Goal: Task Accomplishment & Management: Manage account settings

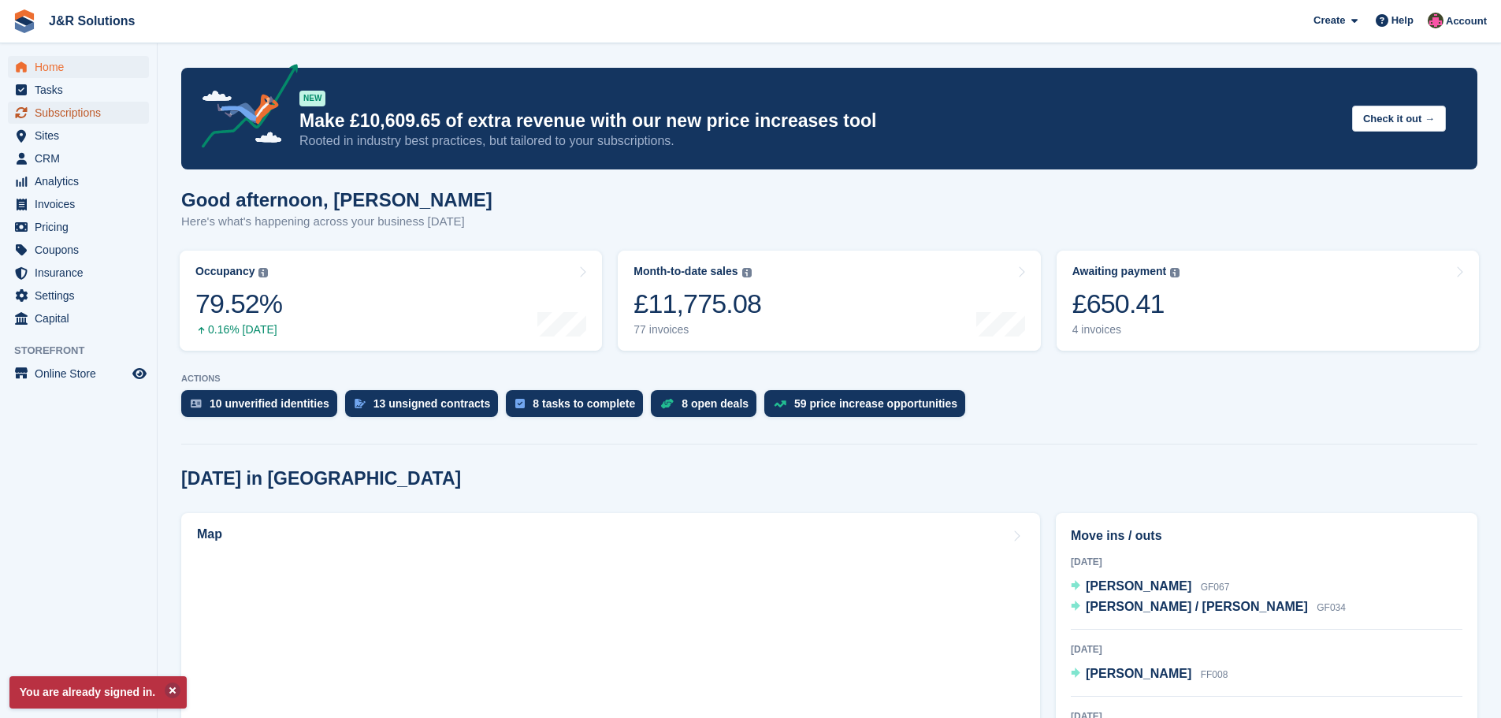
click at [73, 109] on span "Subscriptions" at bounding box center [82, 113] width 95 height 22
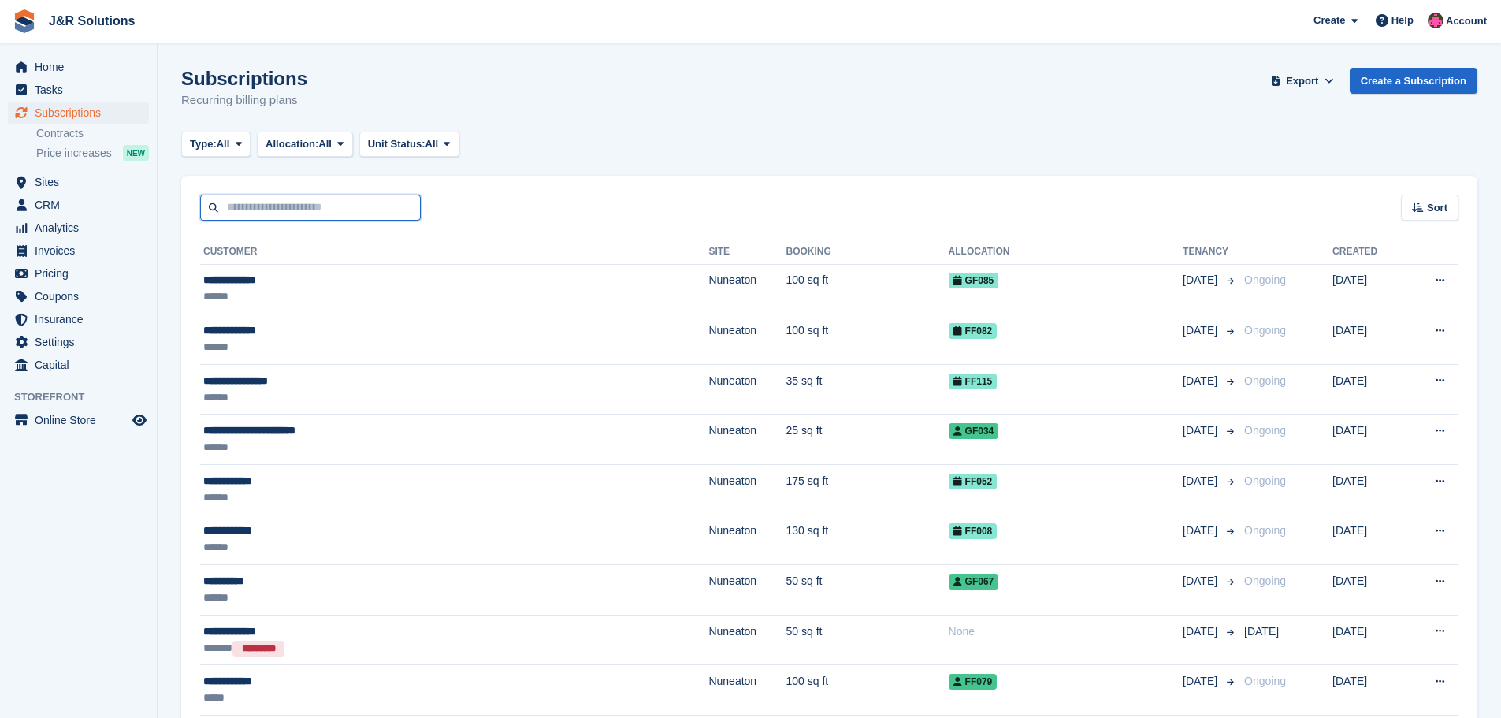
click at [338, 199] on input "text" at bounding box center [310, 208] width 221 height 26
type input "*****"
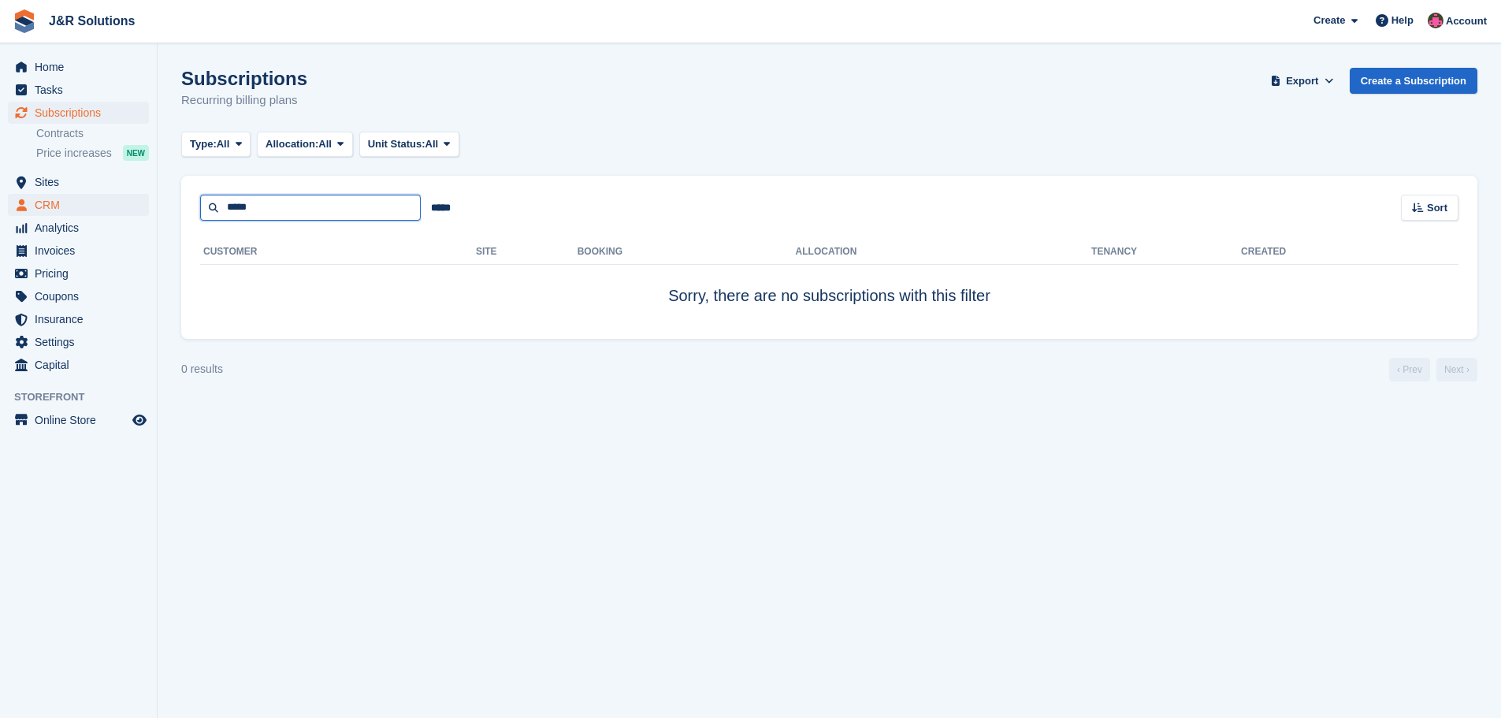
drag, startPoint x: 289, startPoint y: 200, endPoint x: 148, endPoint y: 195, distance: 141.1
click at [148, 195] on div "Home Tasks Subscriptions Subscriptions Subscriptions Contracts Price increases …" at bounding box center [750, 359] width 1501 height 718
type input "****"
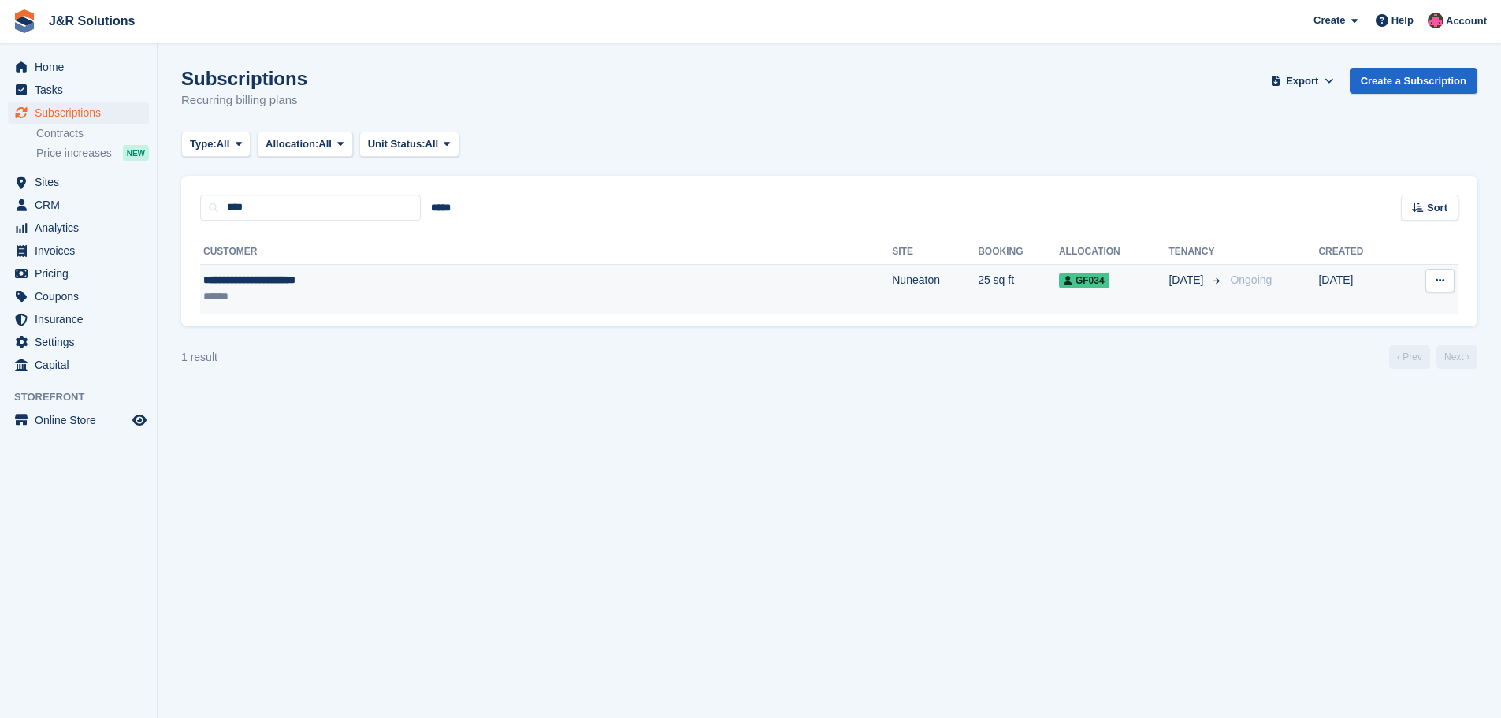
click at [551, 284] on div "**********" at bounding box center [394, 280] width 383 height 17
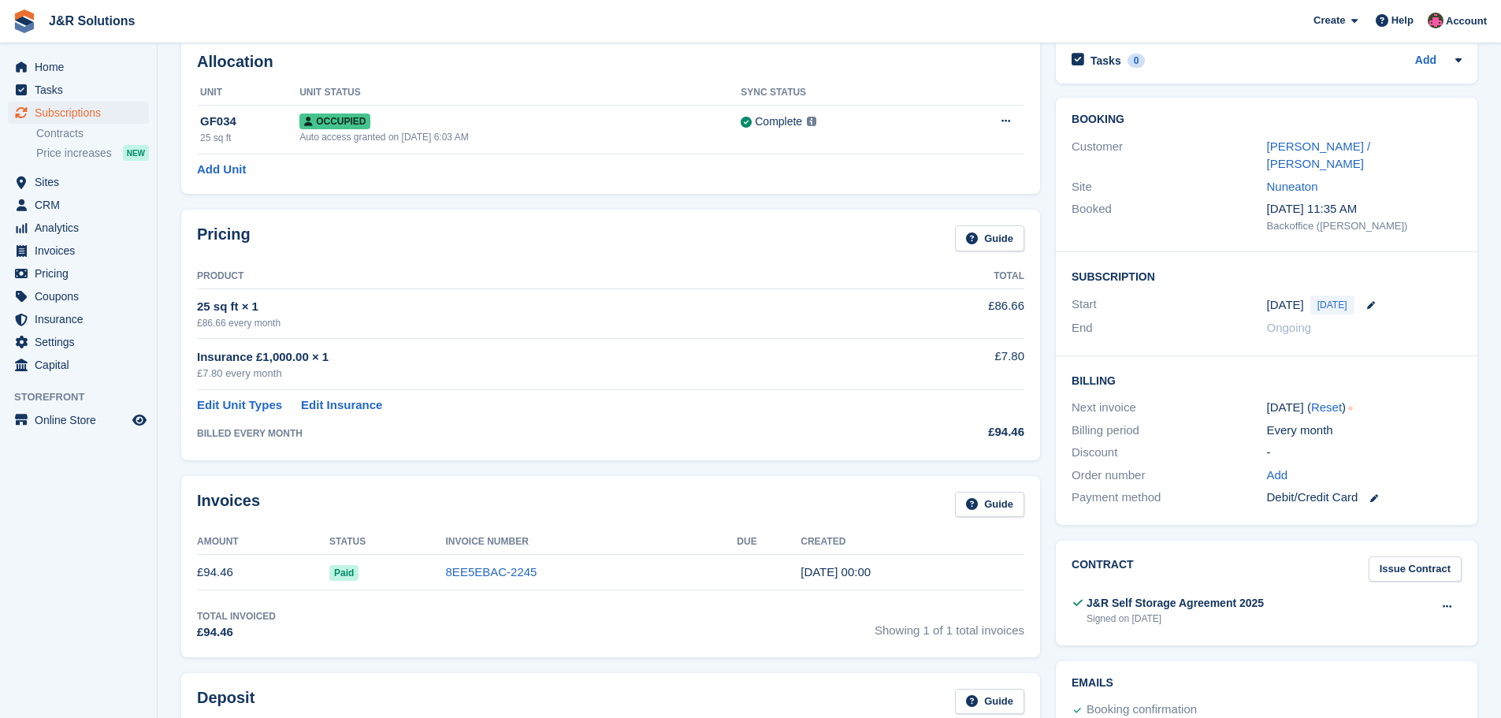
scroll to position [79, 0]
click at [1310, 147] on link "[PERSON_NAME] / [PERSON_NAME]" at bounding box center [1319, 156] width 104 height 32
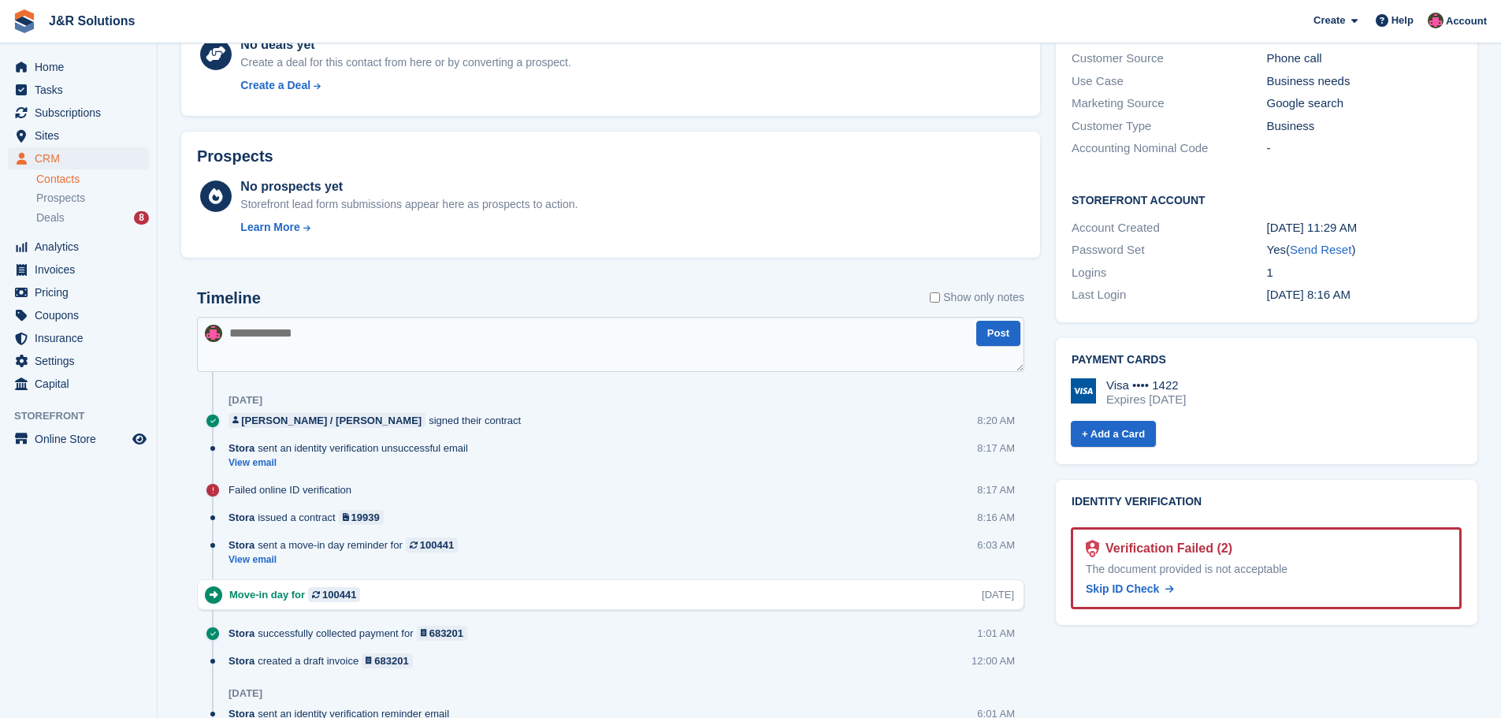
scroll to position [552, 0]
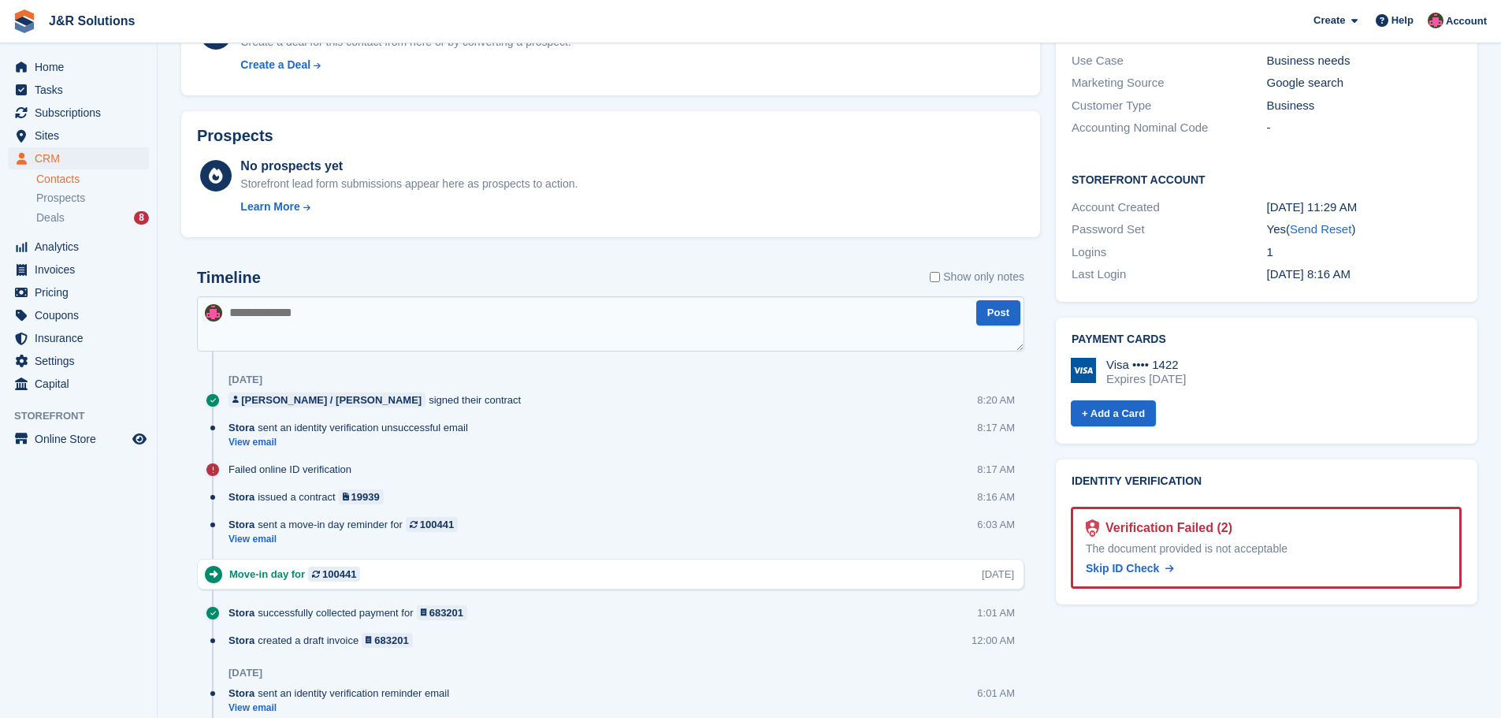
drag, startPoint x: 1143, startPoint y: 534, endPoint x: 835, endPoint y: 71, distance: 555.8
click at [1143, 562] on span "Skip ID Check" at bounding box center [1122, 568] width 73 height 13
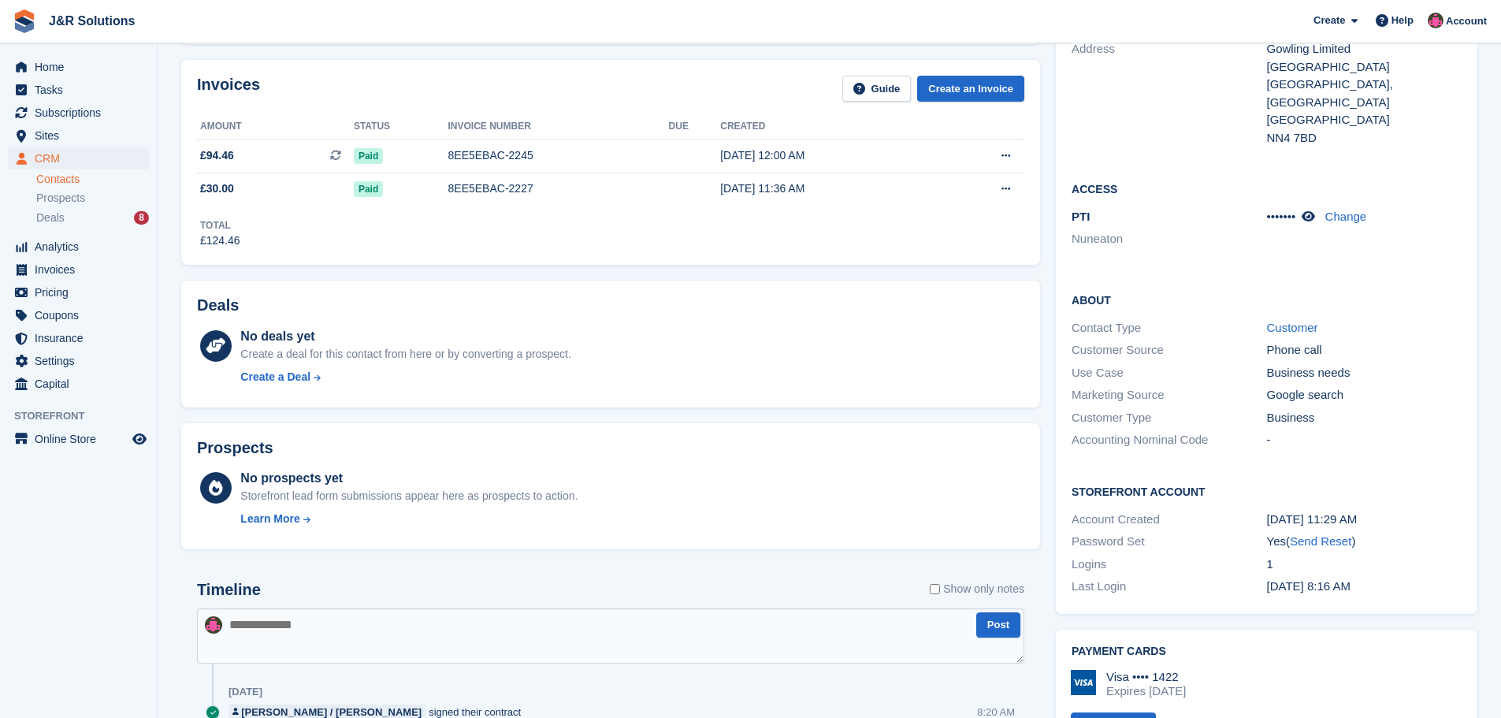
scroll to position [158, 0]
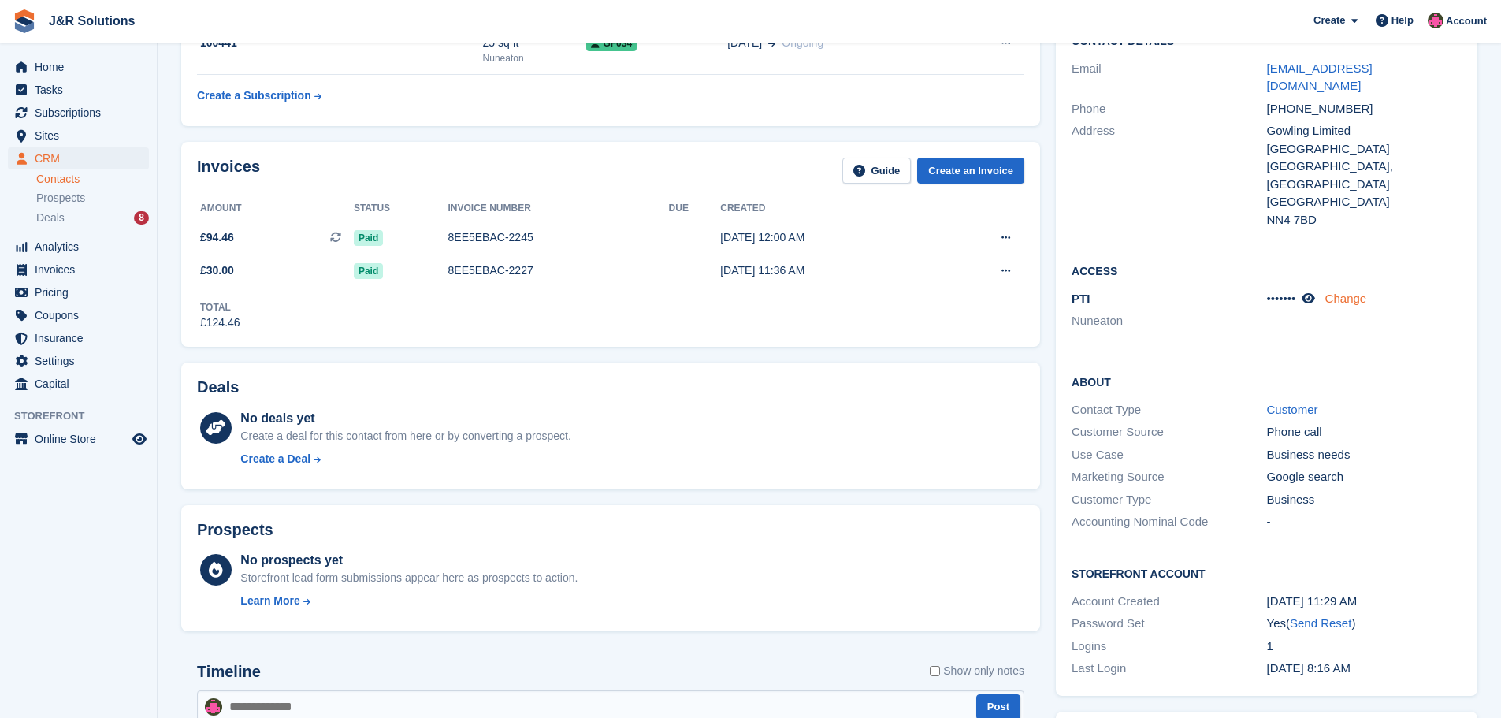
click at [1353, 292] on link "Change" at bounding box center [1346, 298] width 42 height 13
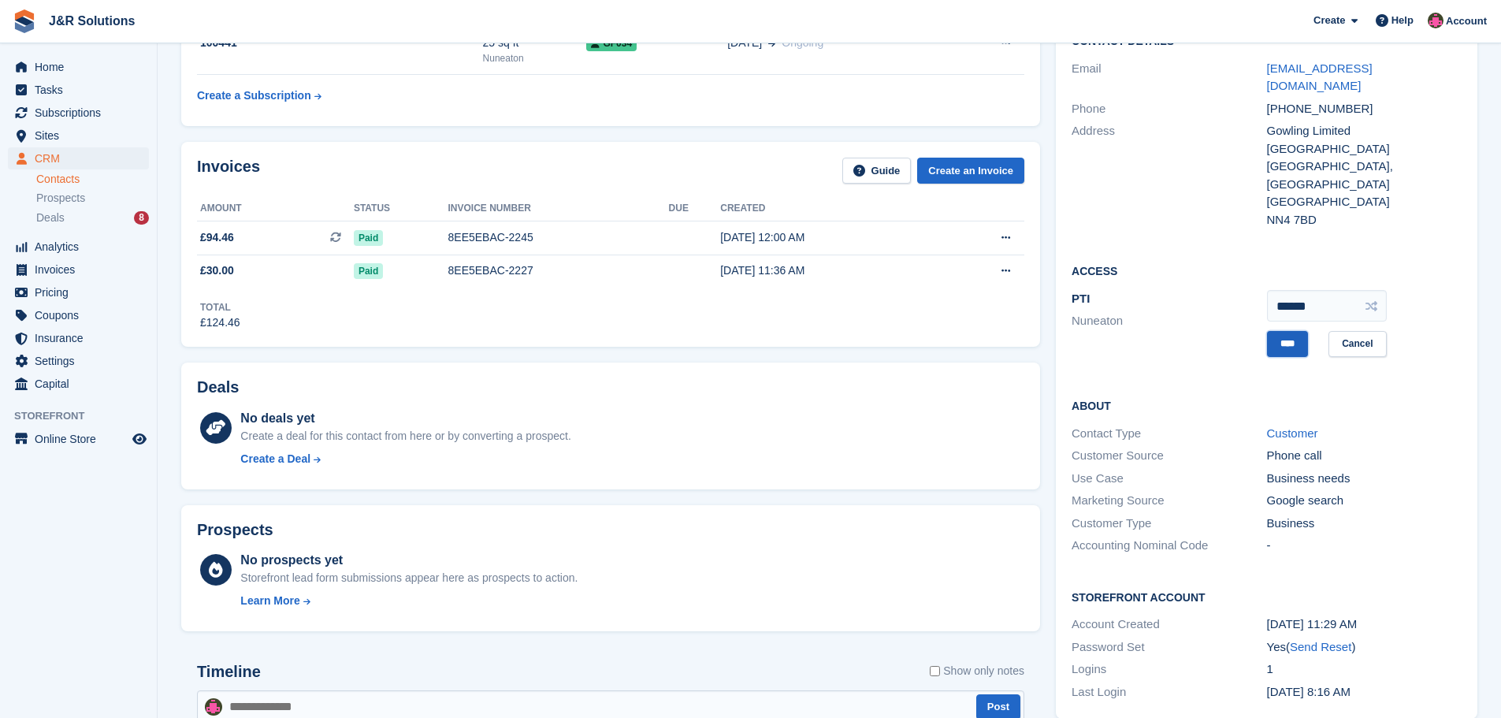
click at [1282, 331] on input "****" at bounding box center [1287, 344] width 41 height 26
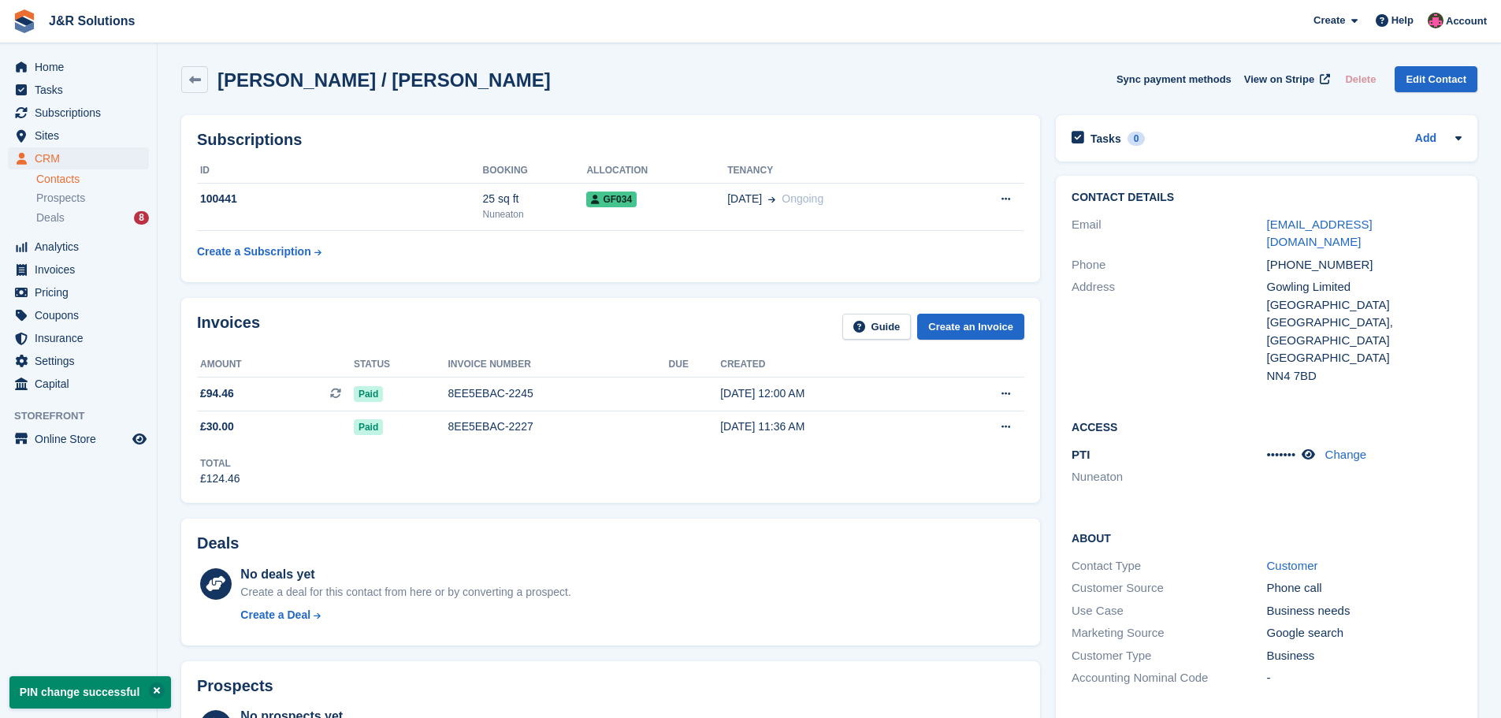
scroll to position [0, 0]
drag, startPoint x: 61, startPoint y: 67, endPoint x: 106, endPoint y: 83, distance: 47.6
click at [61, 67] on span "Home" at bounding box center [82, 67] width 95 height 22
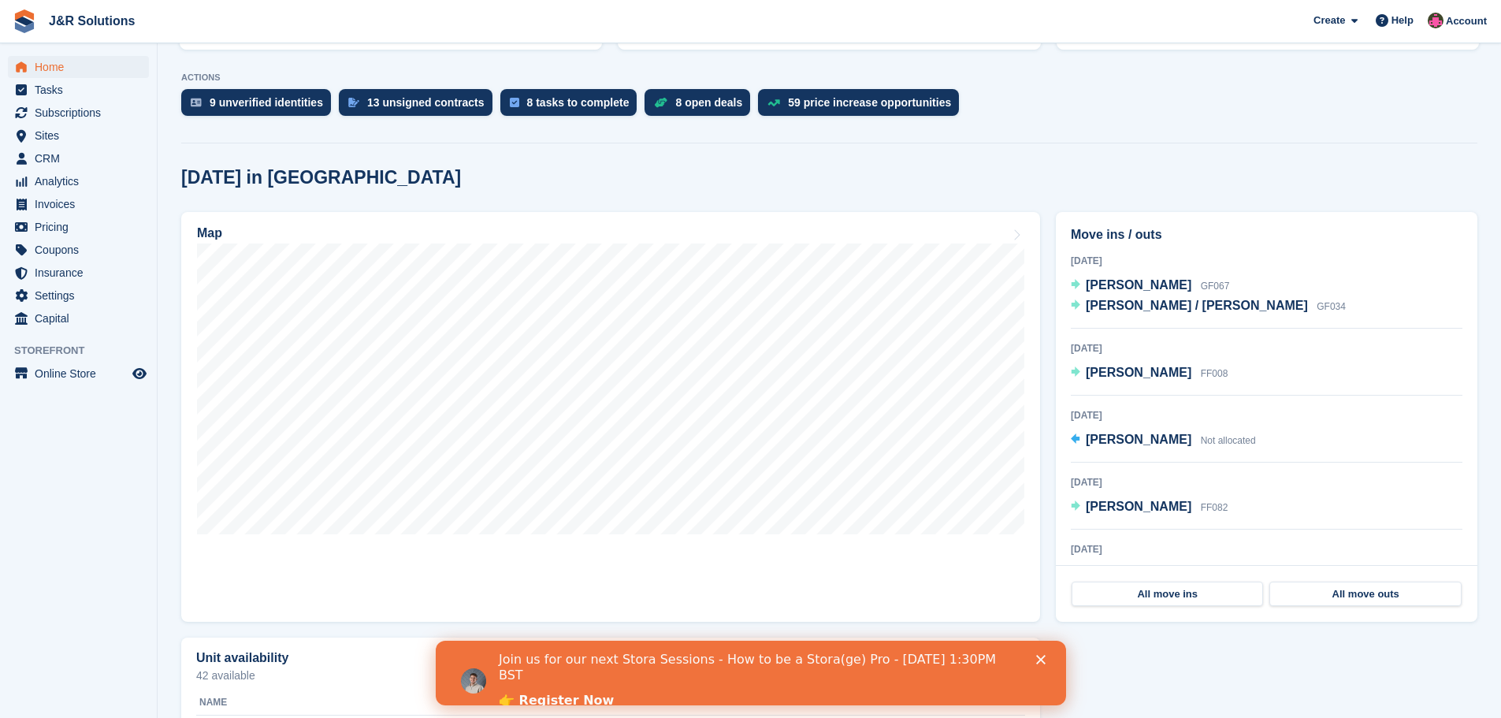
scroll to position [315, 0]
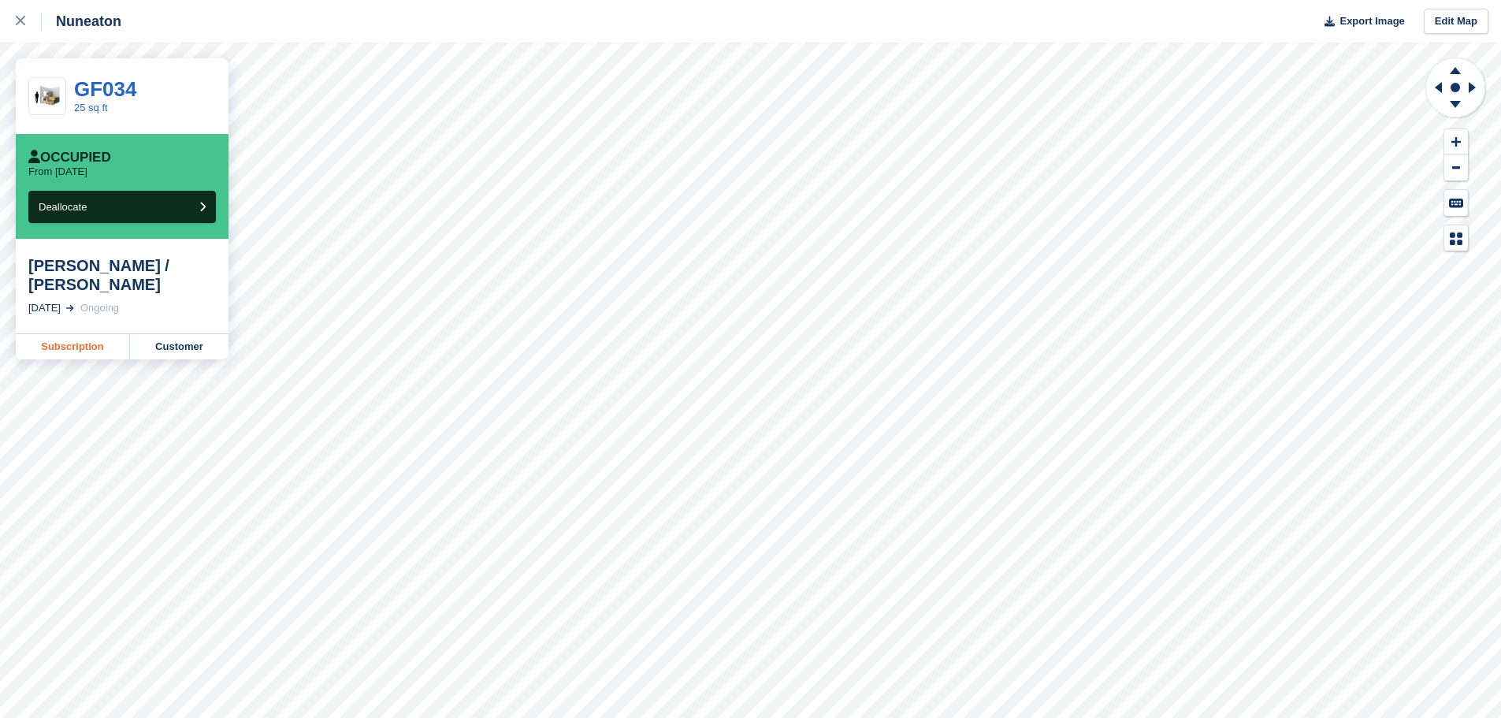
click at [94, 334] on link "Subscription" at bounding box center [73, 346] width 114 height 25
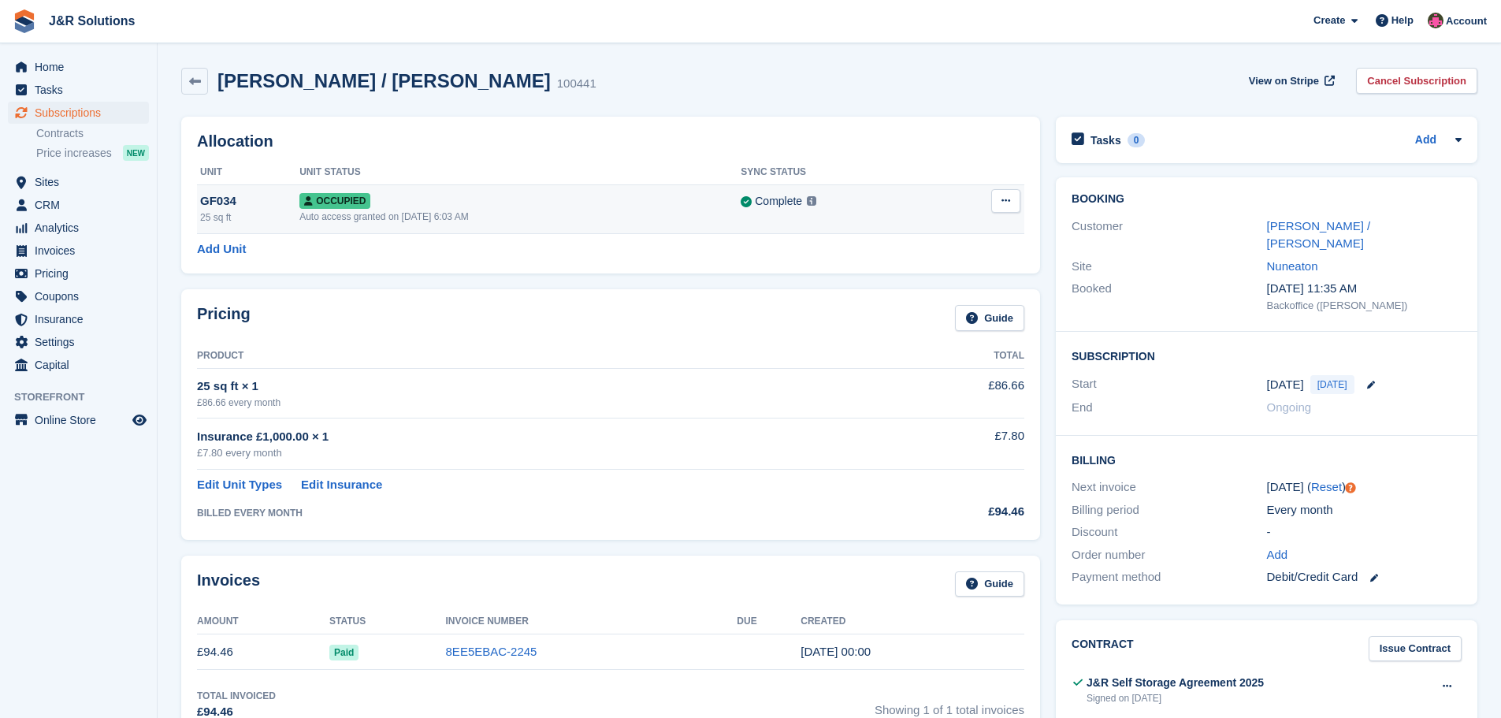
click at [612, 208] on div "Occupied" at bounding box center [519, 200] width 441 height 17
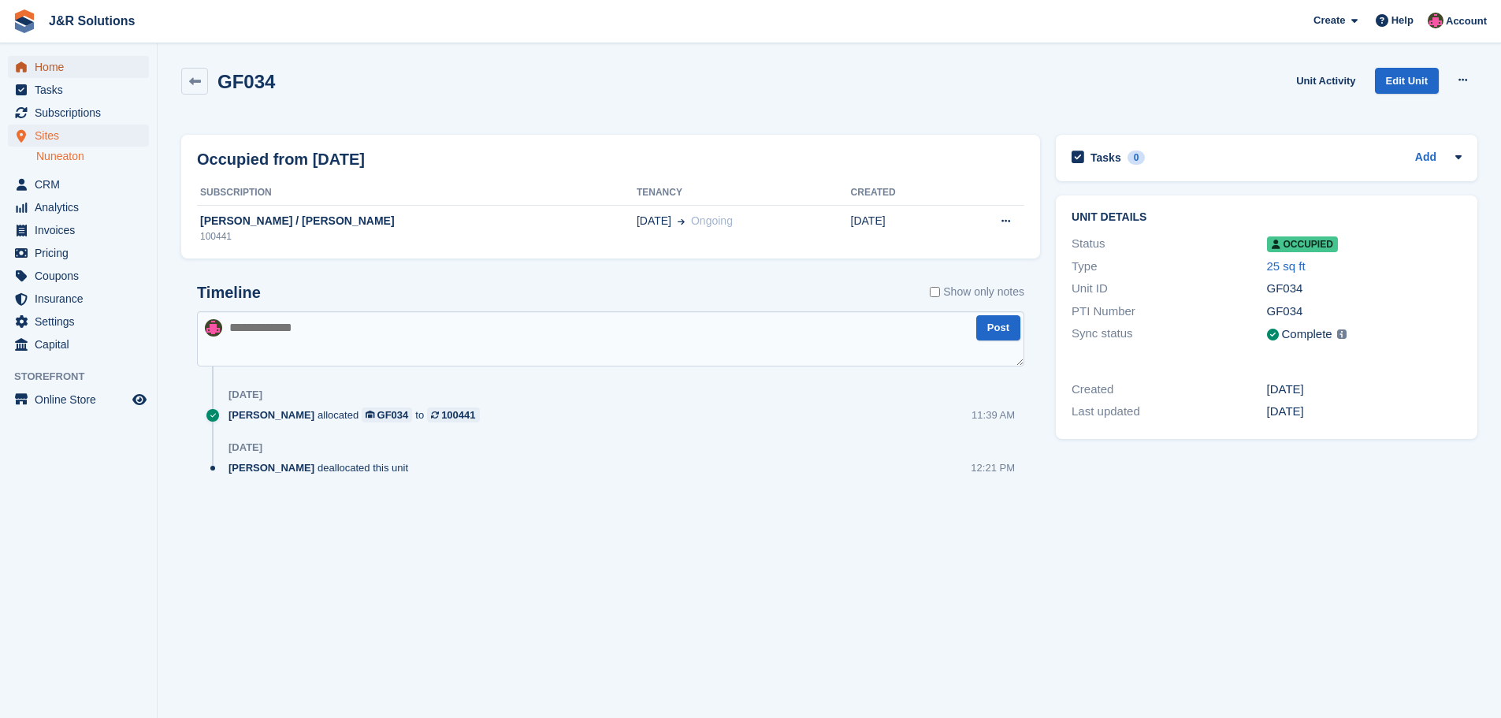
click at [56, 69] on span "Home" at bounding box center [82, 67] width 95 height 22
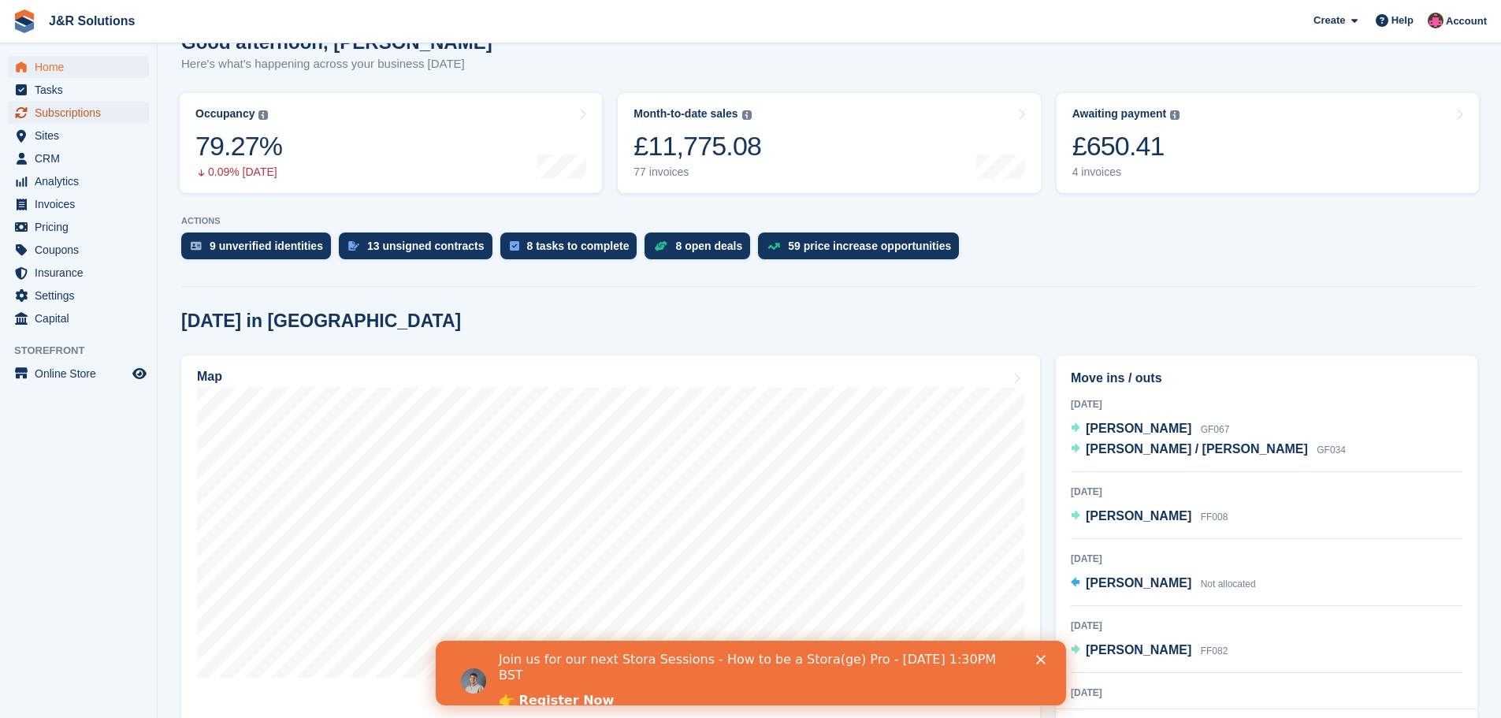
click at [50, 107] on span "Subscriptions" at bounding box center [82, 113] width 95 height 22
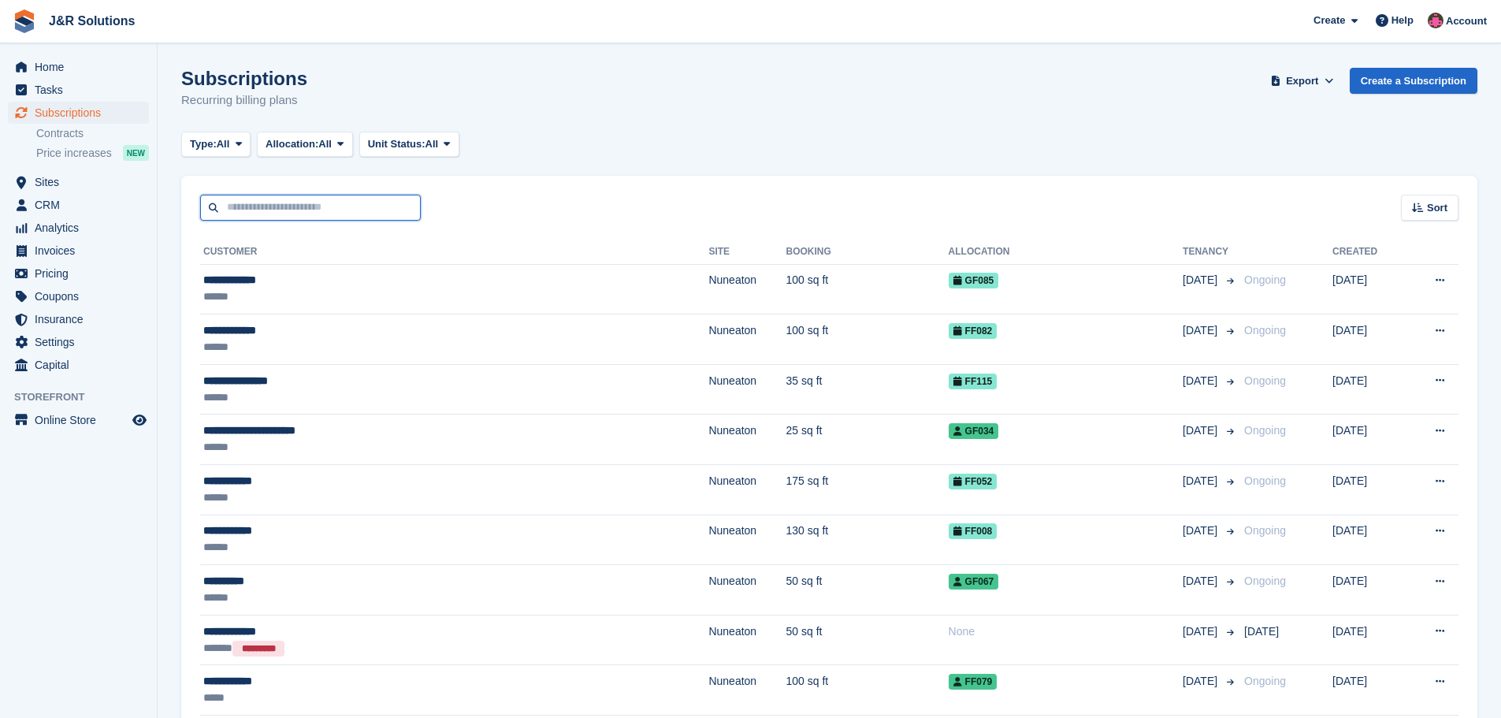
click at [271, 210] on input "text" at bounding box center [310, 208] width 221 height 26
type input "****"
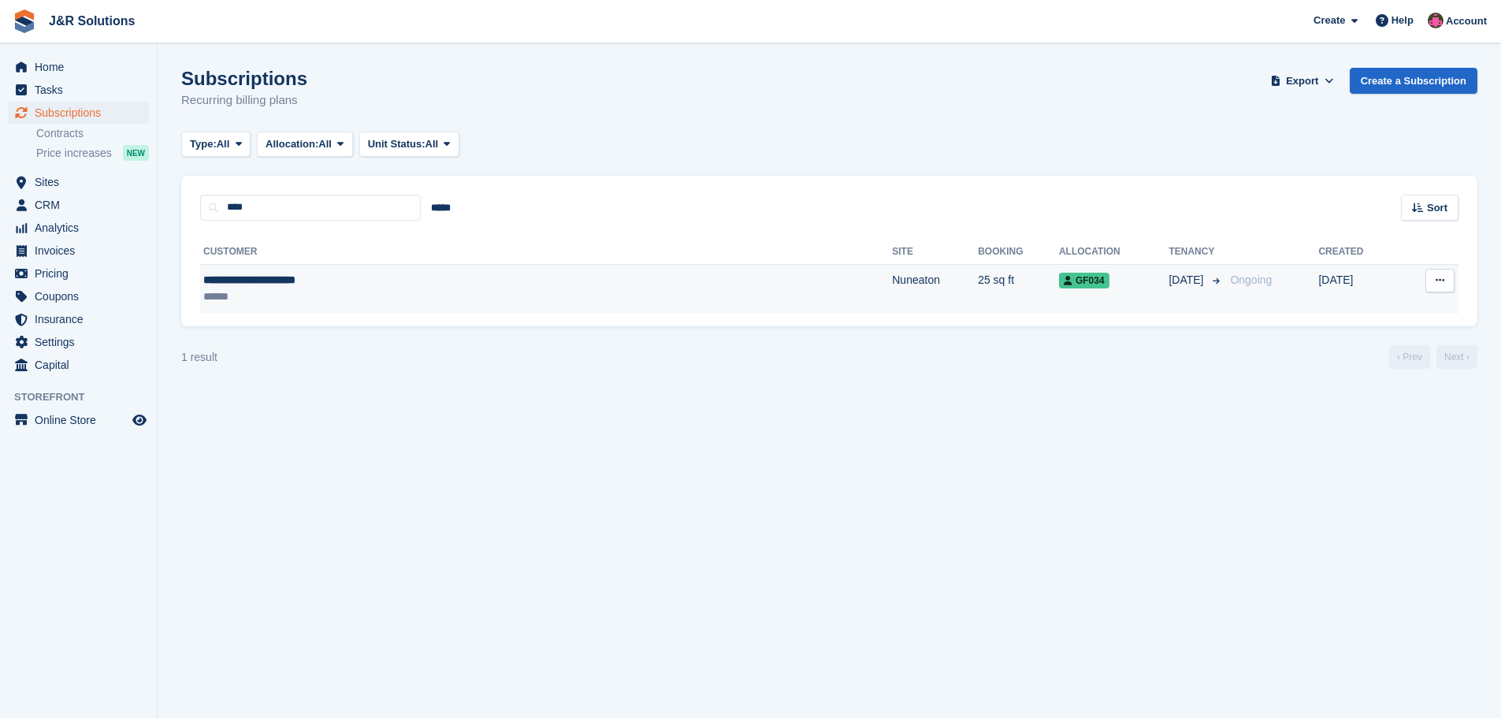
click at [339, 286] on div "**********" at bounding box center [394, 280] width 383 height 17
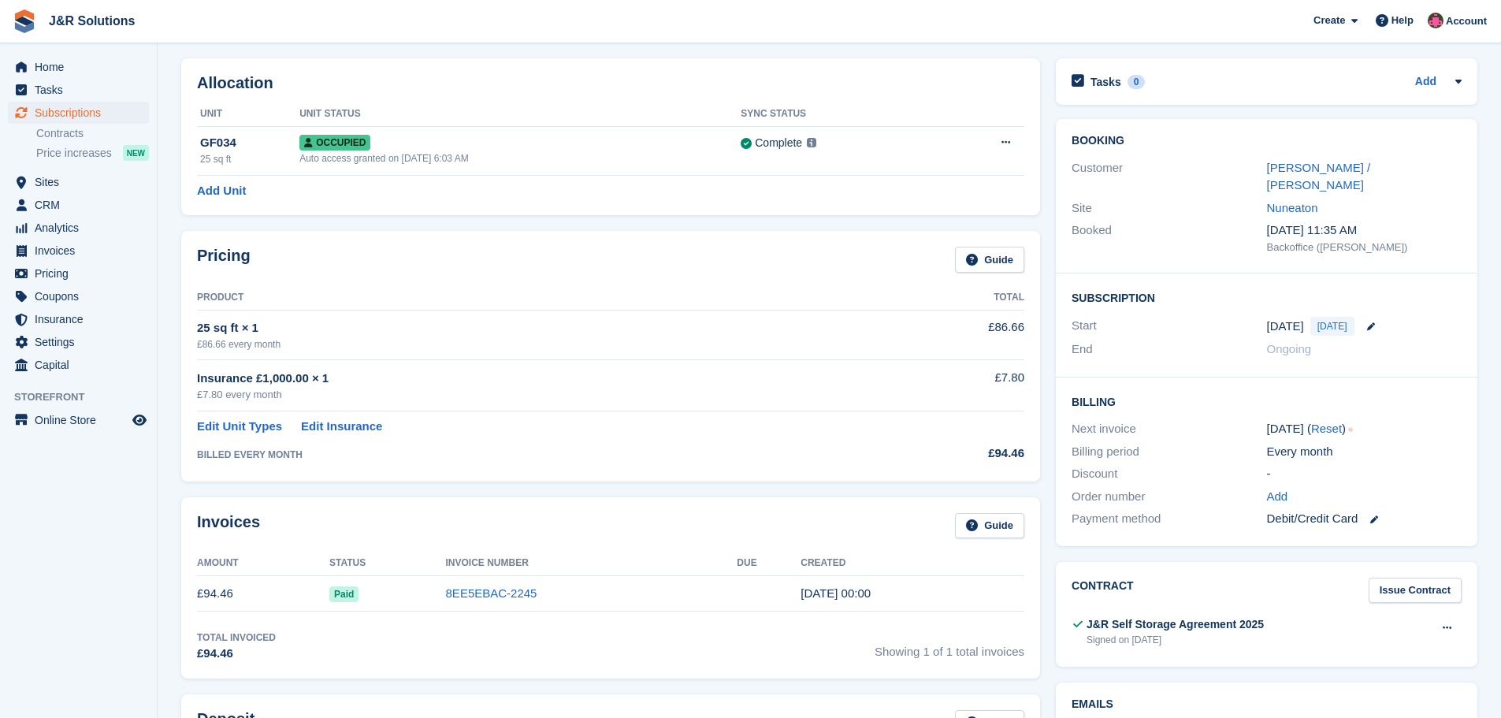
scroll to position [236, 0]
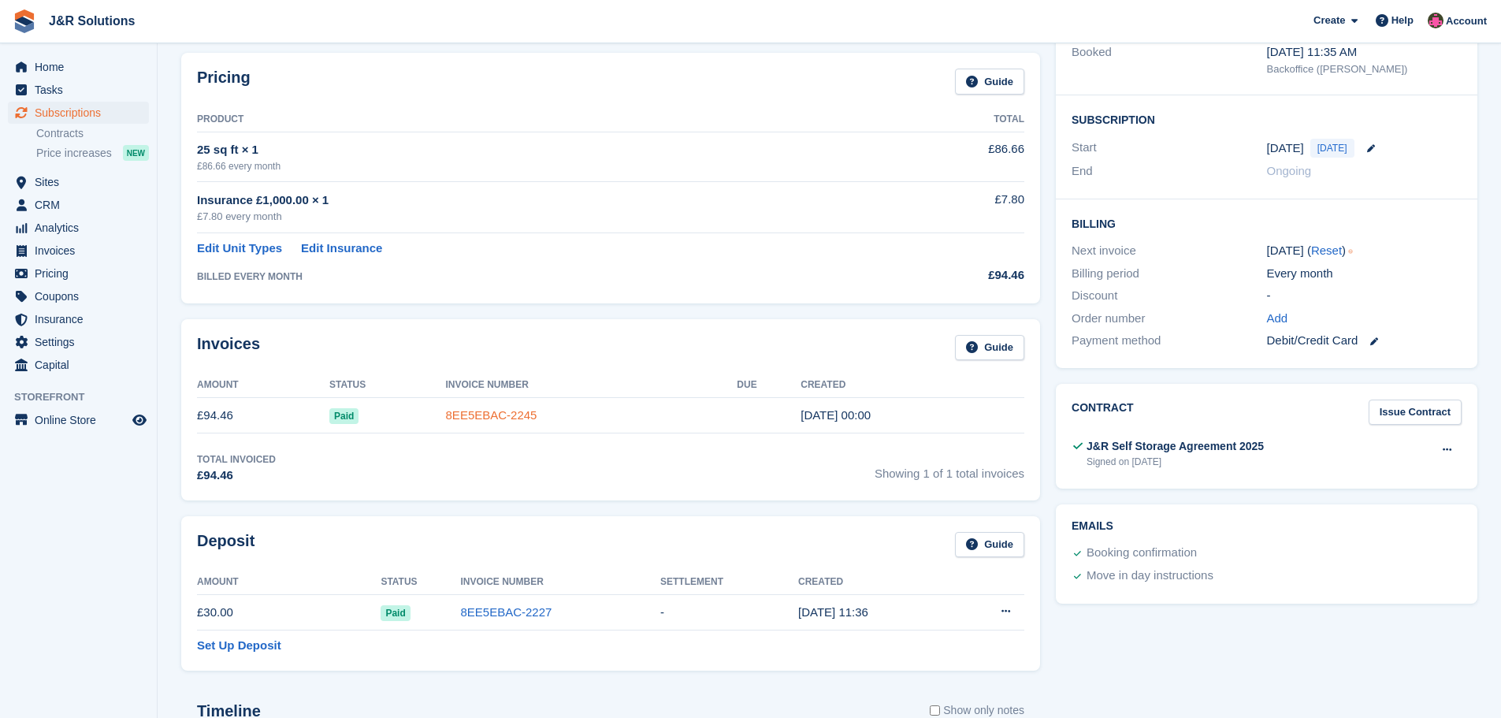
click at [452, 415] on link "8EE5EBAC-2245" at bounding box center [491, 414] width 91 height 13
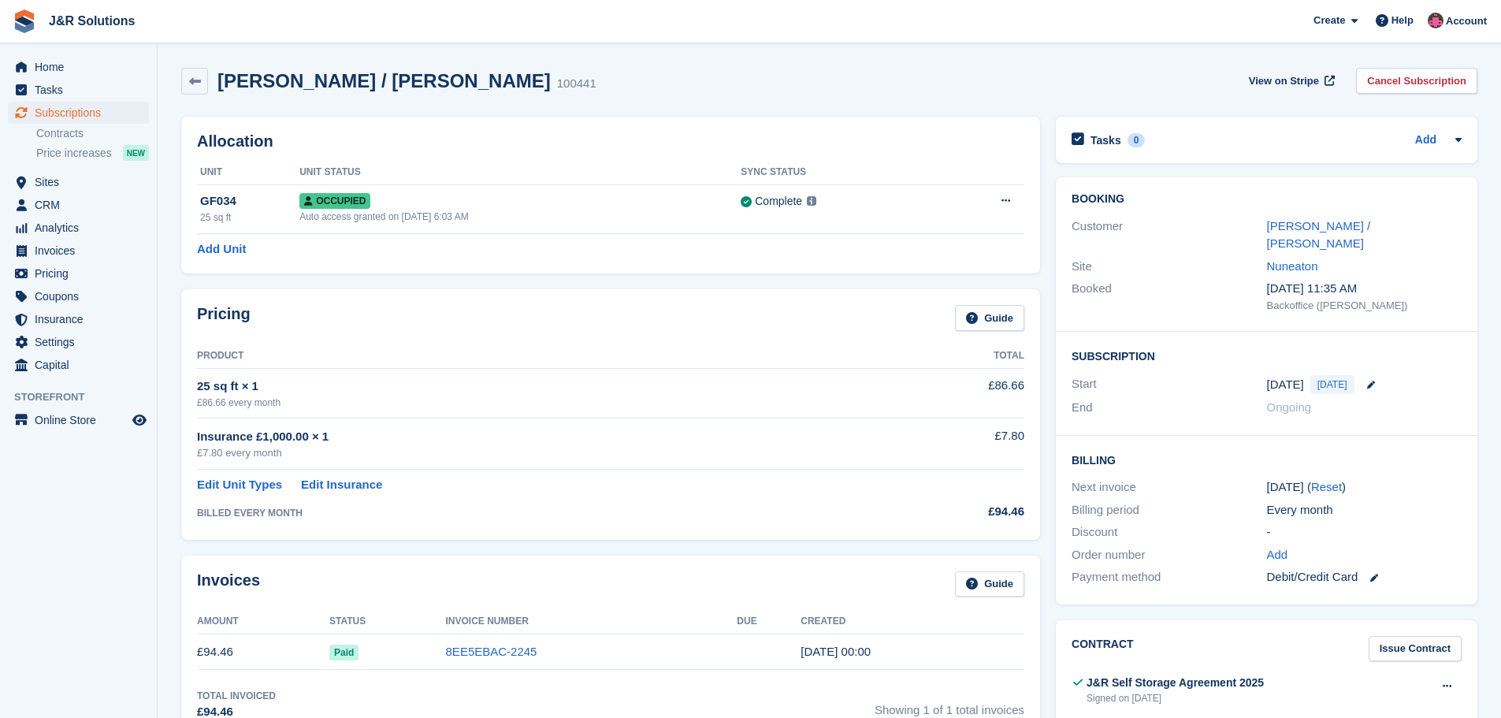
scroll to position [236, 0]
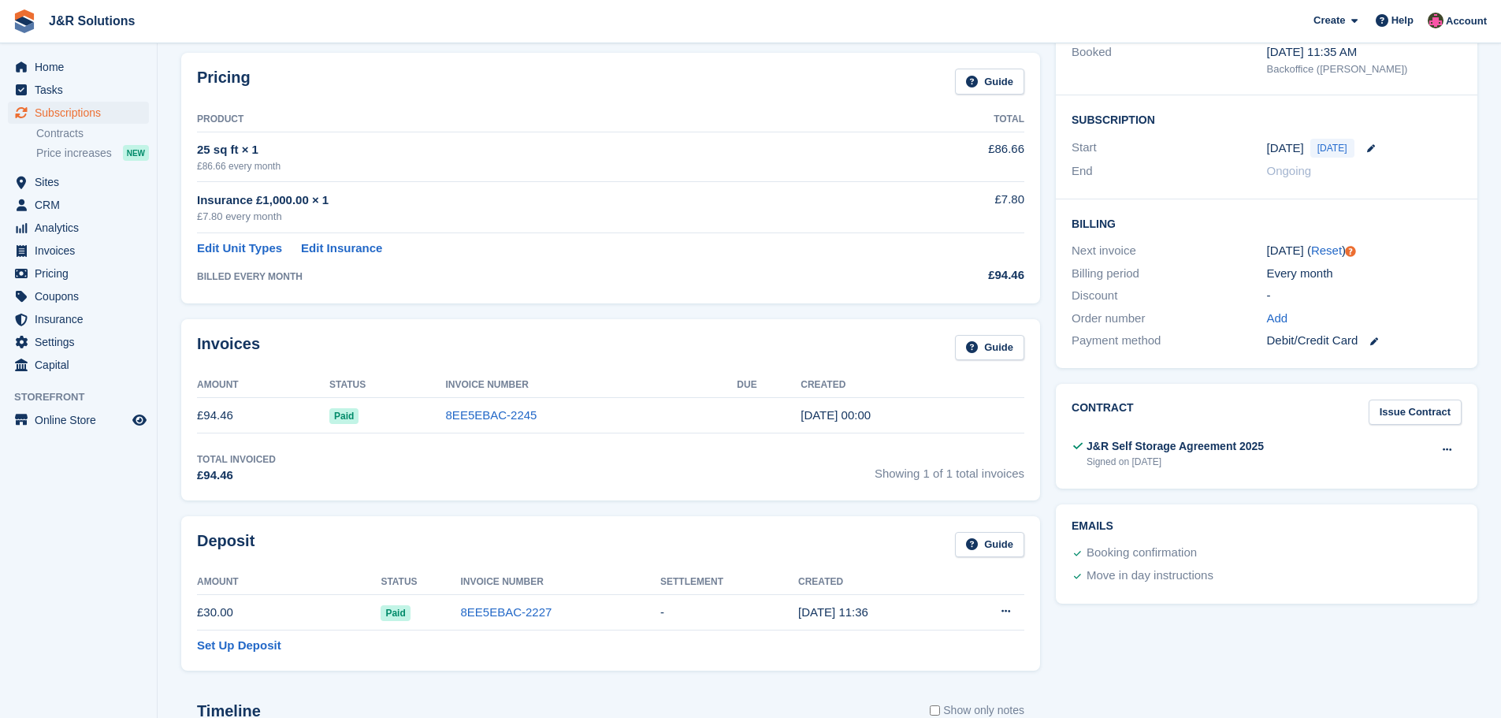
click at [550, 421] on td "8EE5EBAC-2245" at bounding box center [592, 415] width 292 height 35
click at [481, 408] on link "8EE5EBAC-2245" at bounding box center [491, 414] width 91 height 13
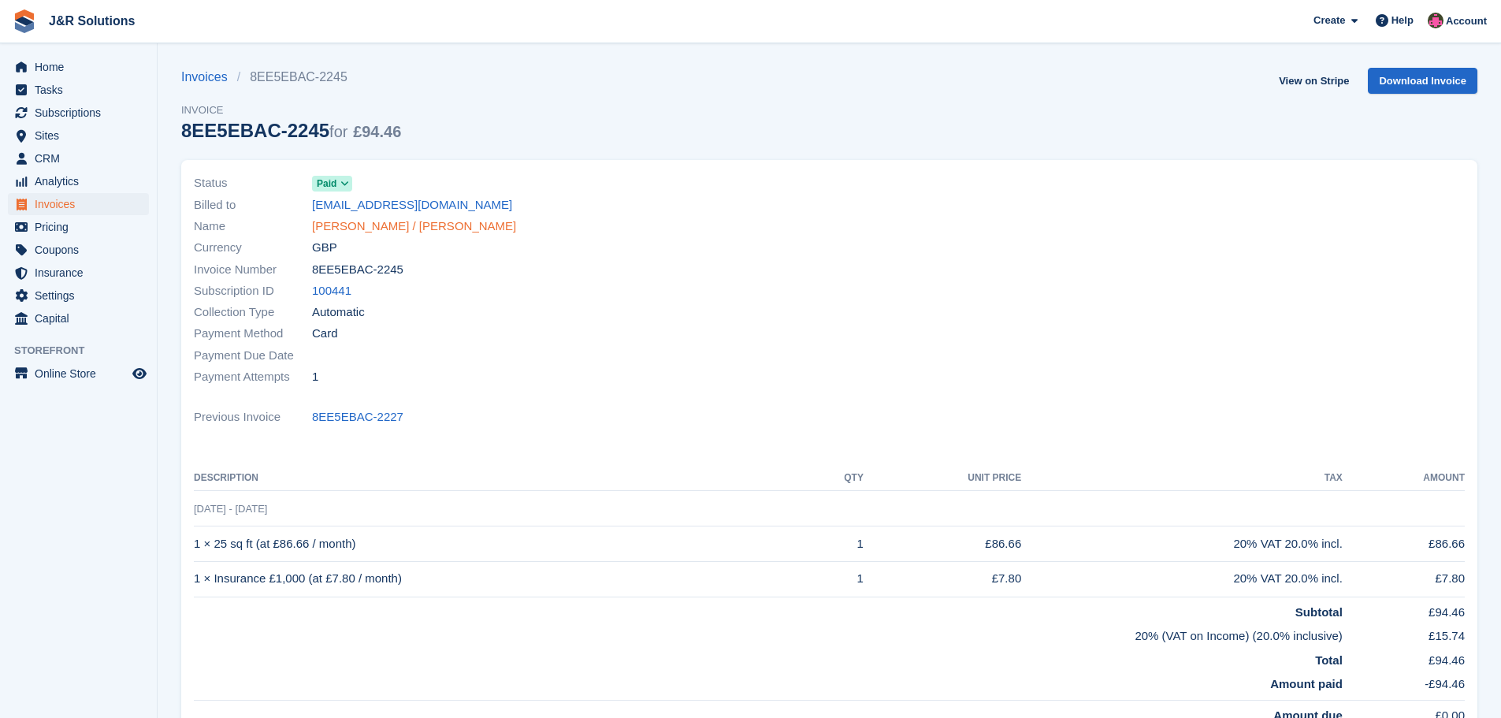
click at [360, 226] on link "[PERSON_NAME] / [PERSON_NAME]" at bounding box center [414, 227] width 204 height 18
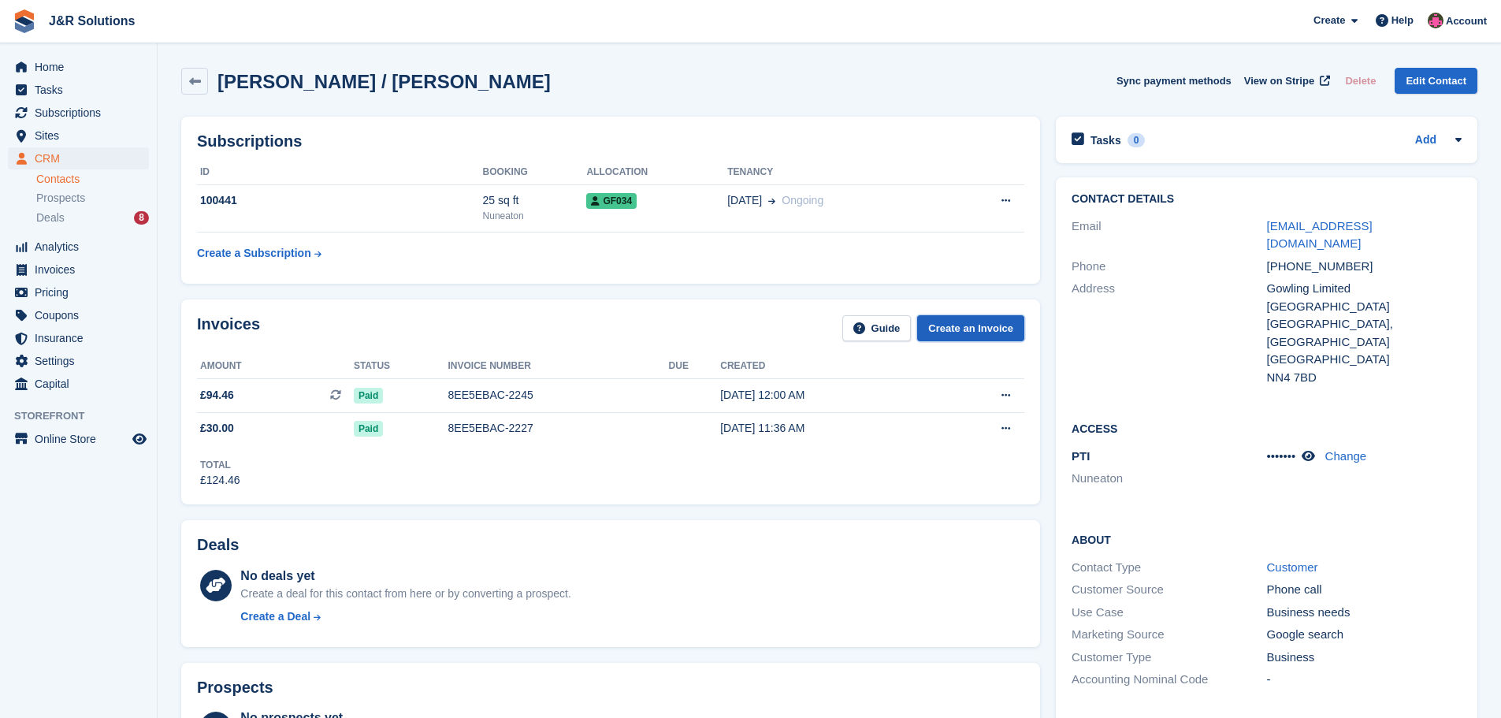
click at [955, 322] on link "Create an Invoice" at bounding box center [970, 328] width 107 height 26
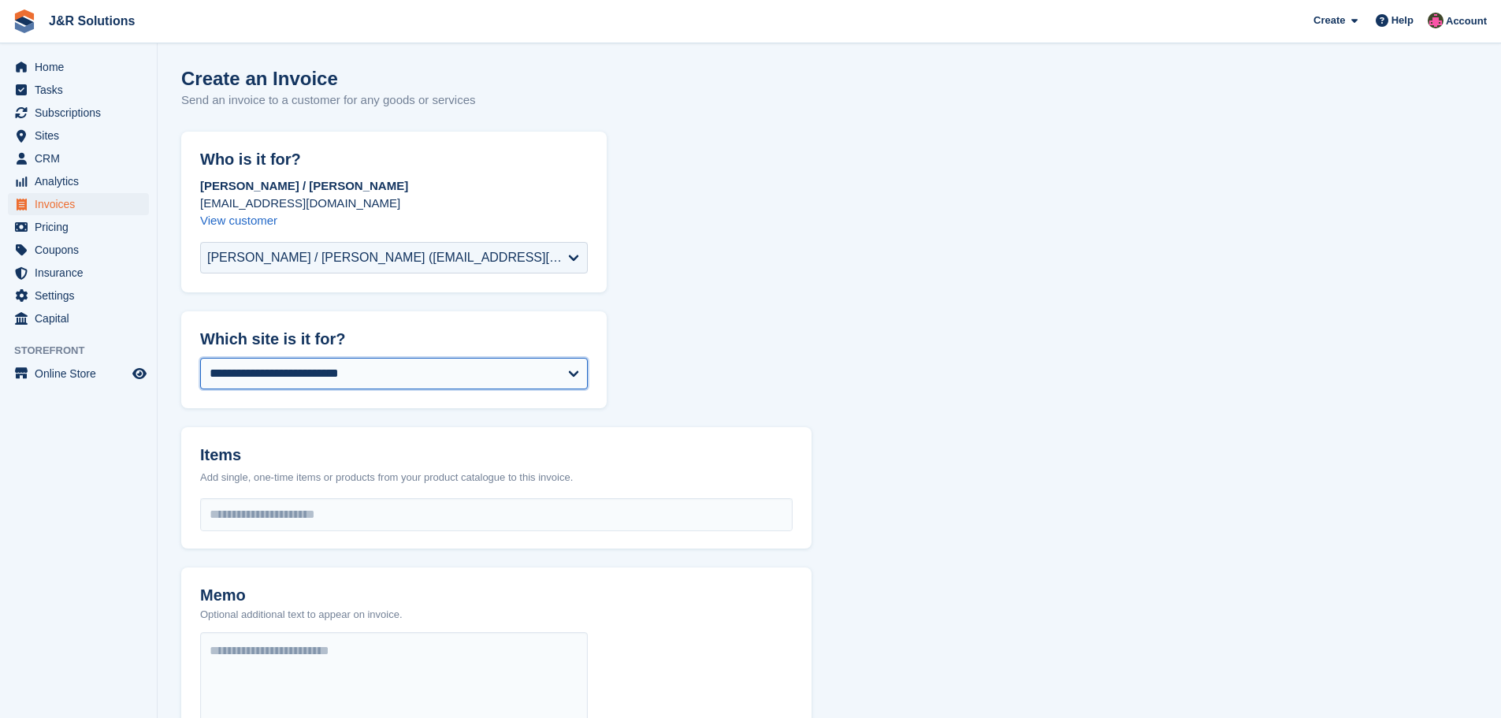
click at [556, 369] on select "**********" at bounding box center [394, 374] width 388 height 32
select select "****"
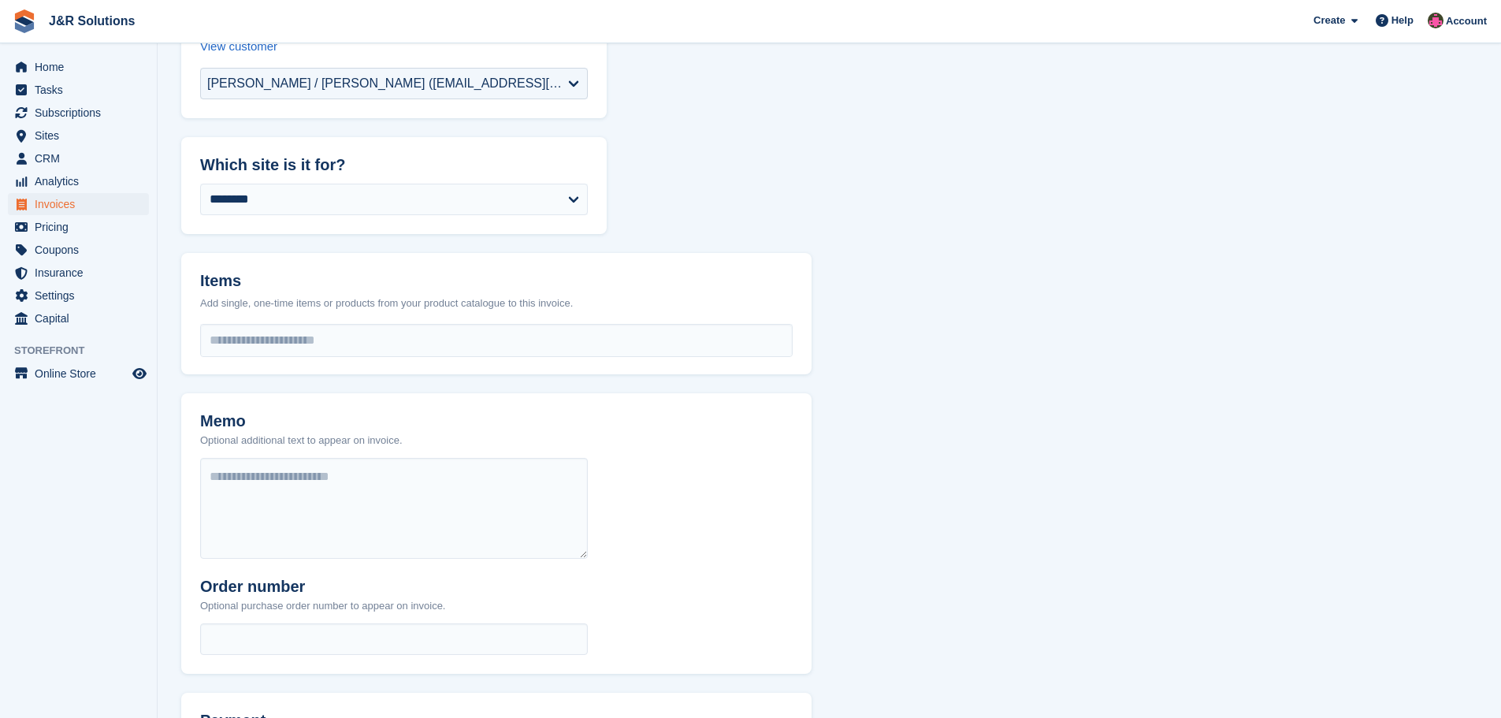
scroll to position [236, 0]
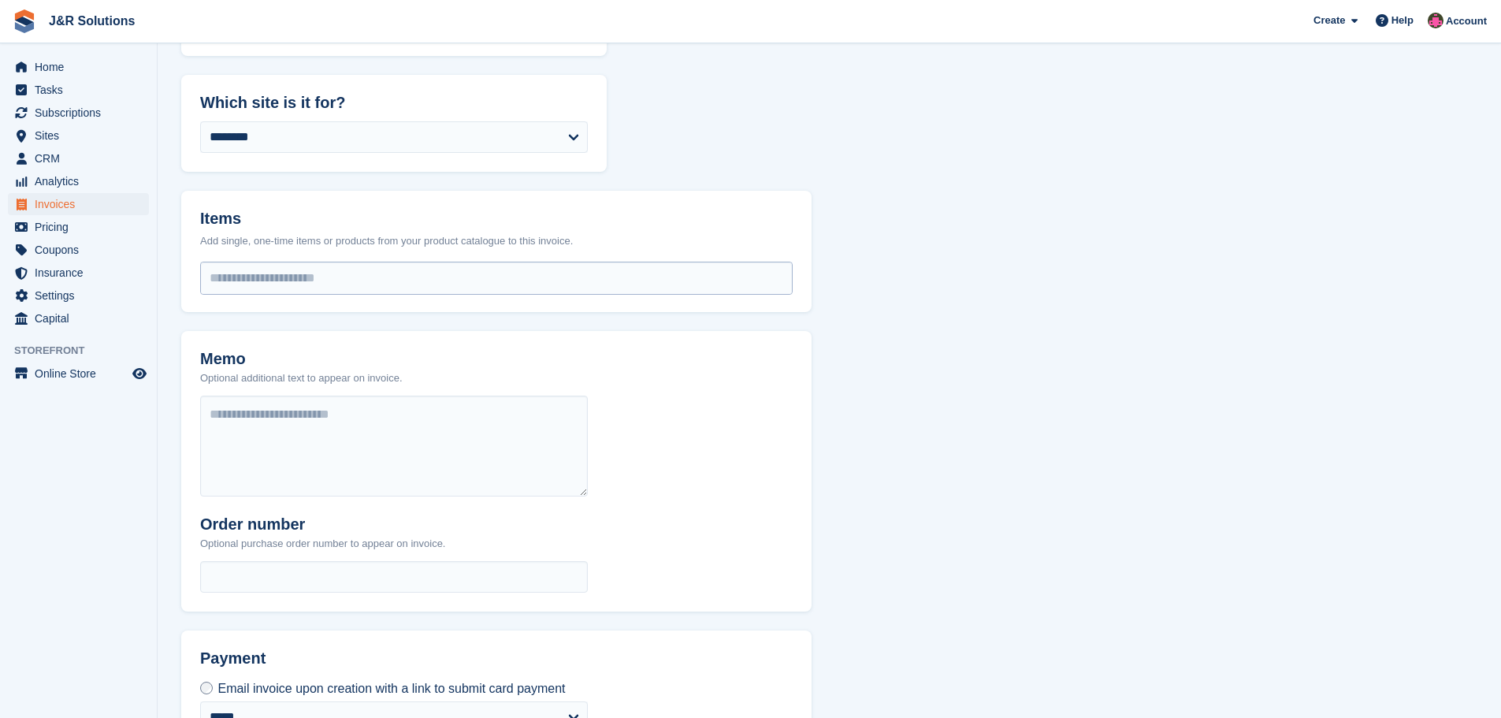
click at [301, 284] on input "select-one" at bounding box center [496, 278] width 591 height 32
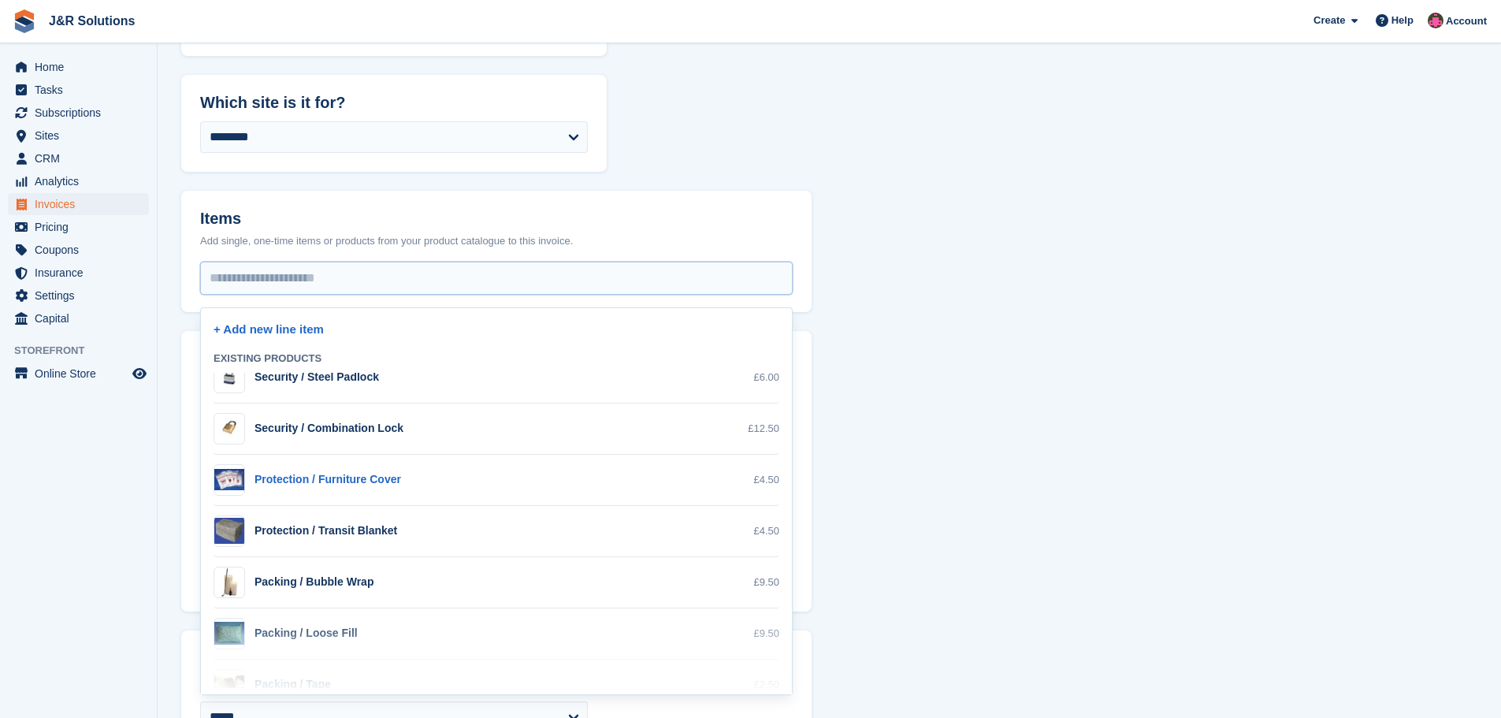
scroll to position [315, 0]
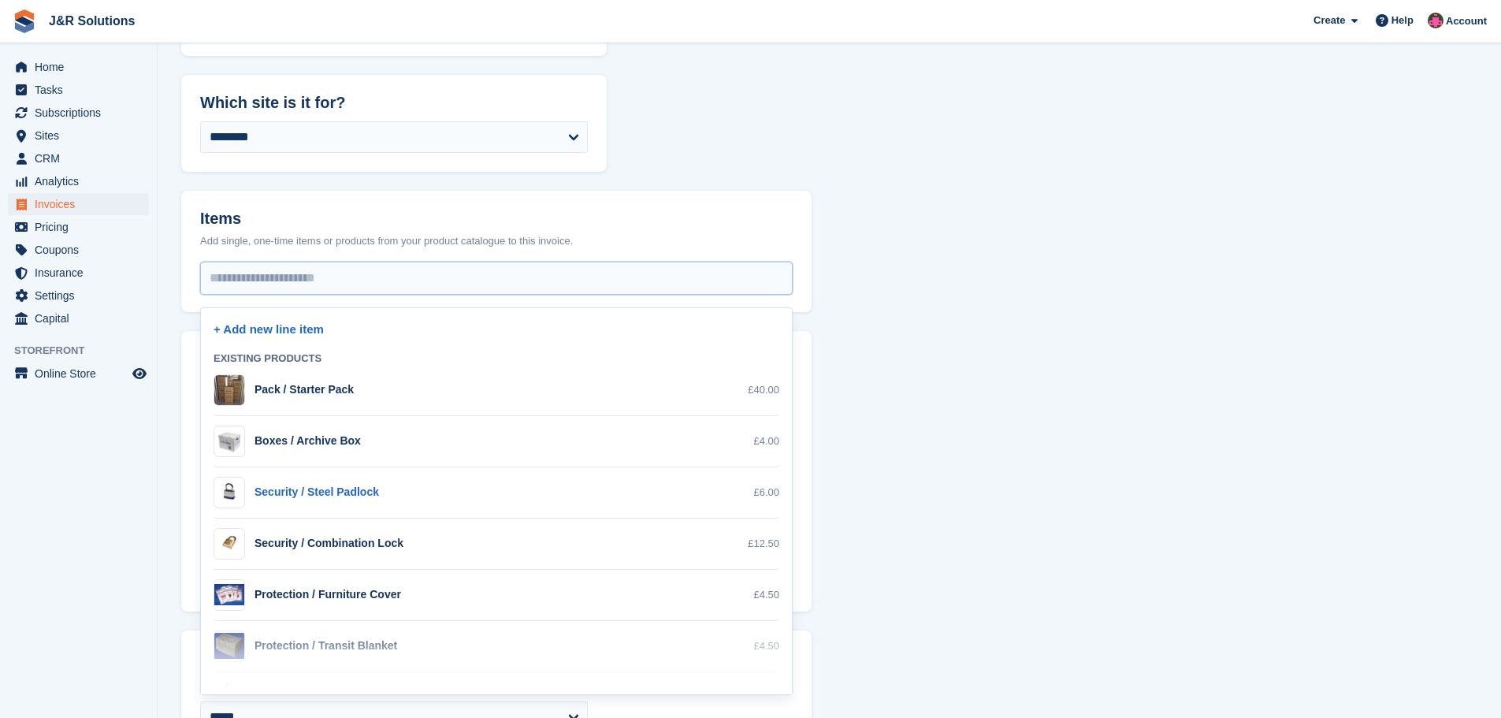
click at [347, 492] on div "Security / Steel Padlock" at bounding box center [317, 492] width 125 height 17
select select "**"
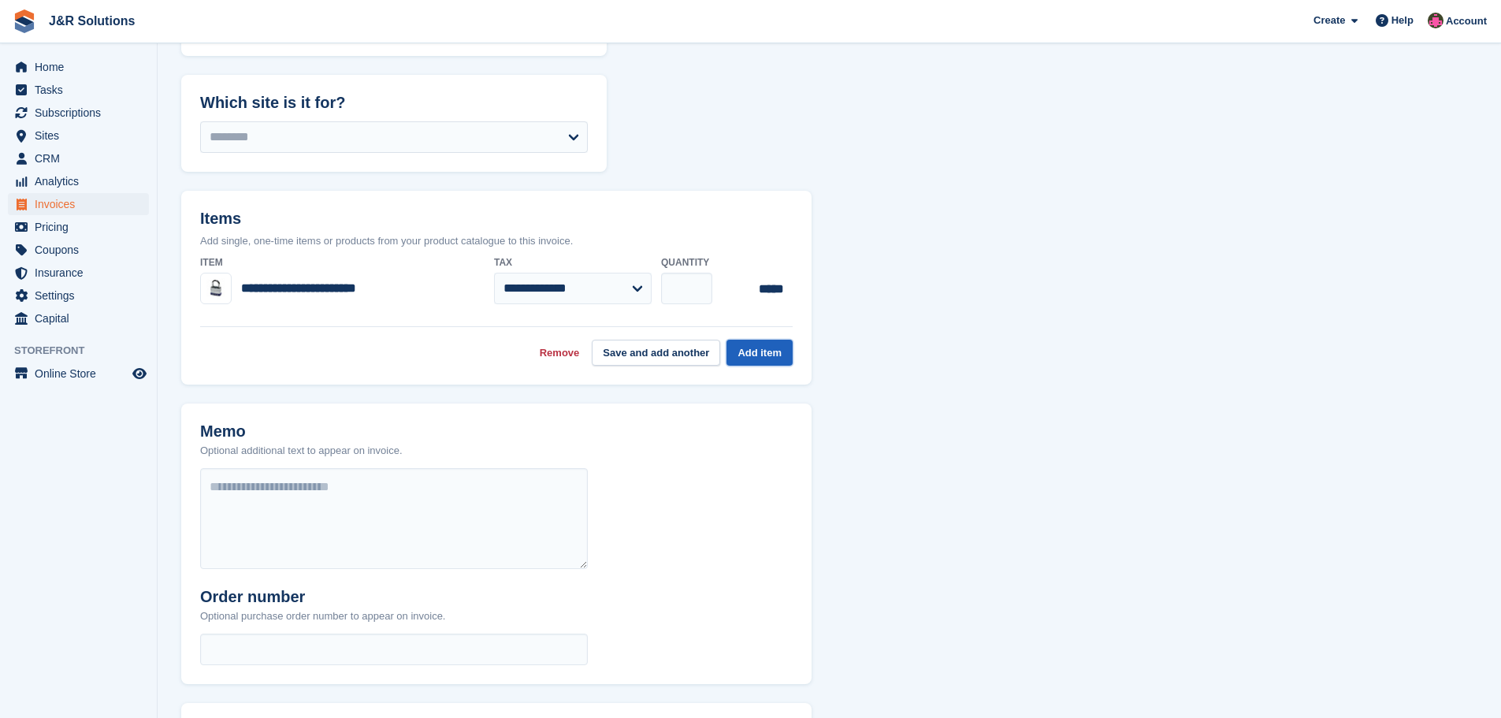
click at [763, 349] on button "Add item" at bounding box center [760, 353] width 66 height 26
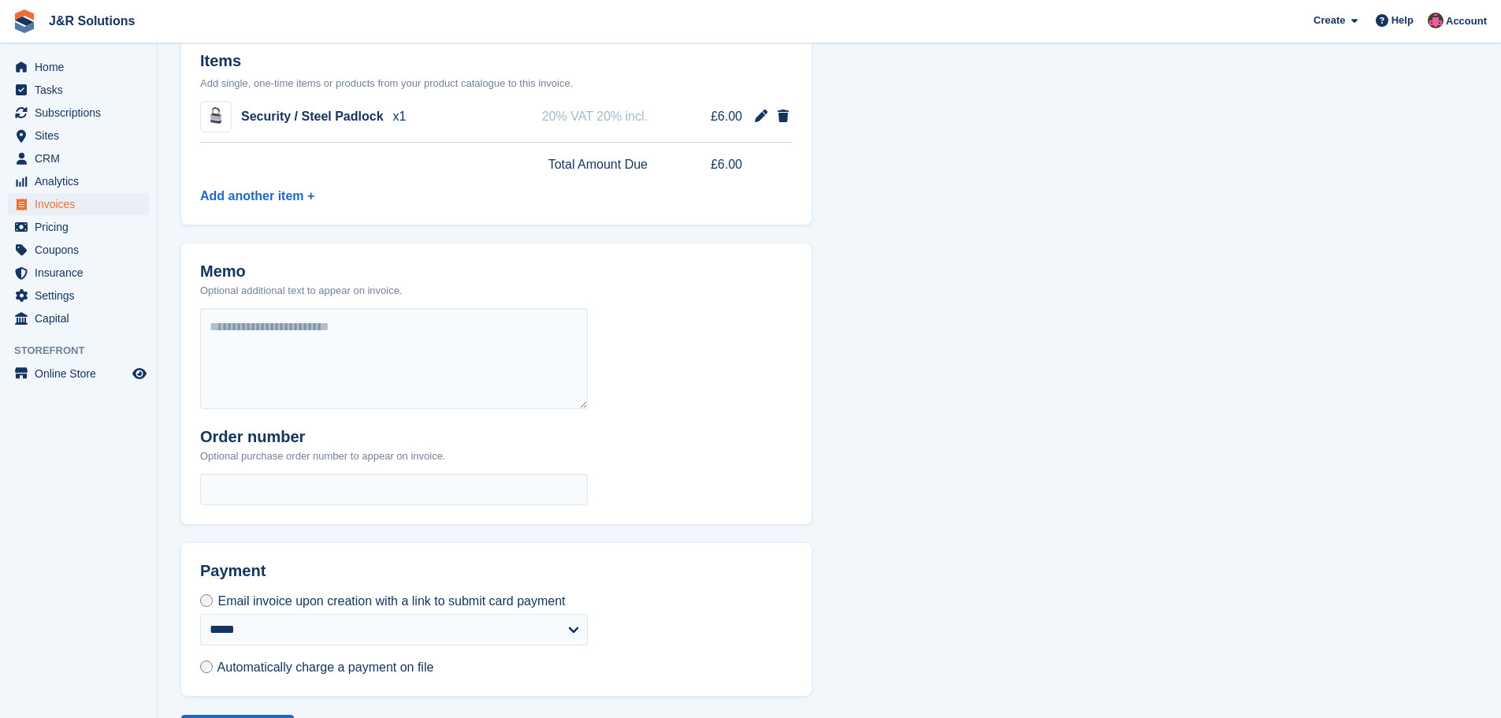
scroll to position [446, 0]
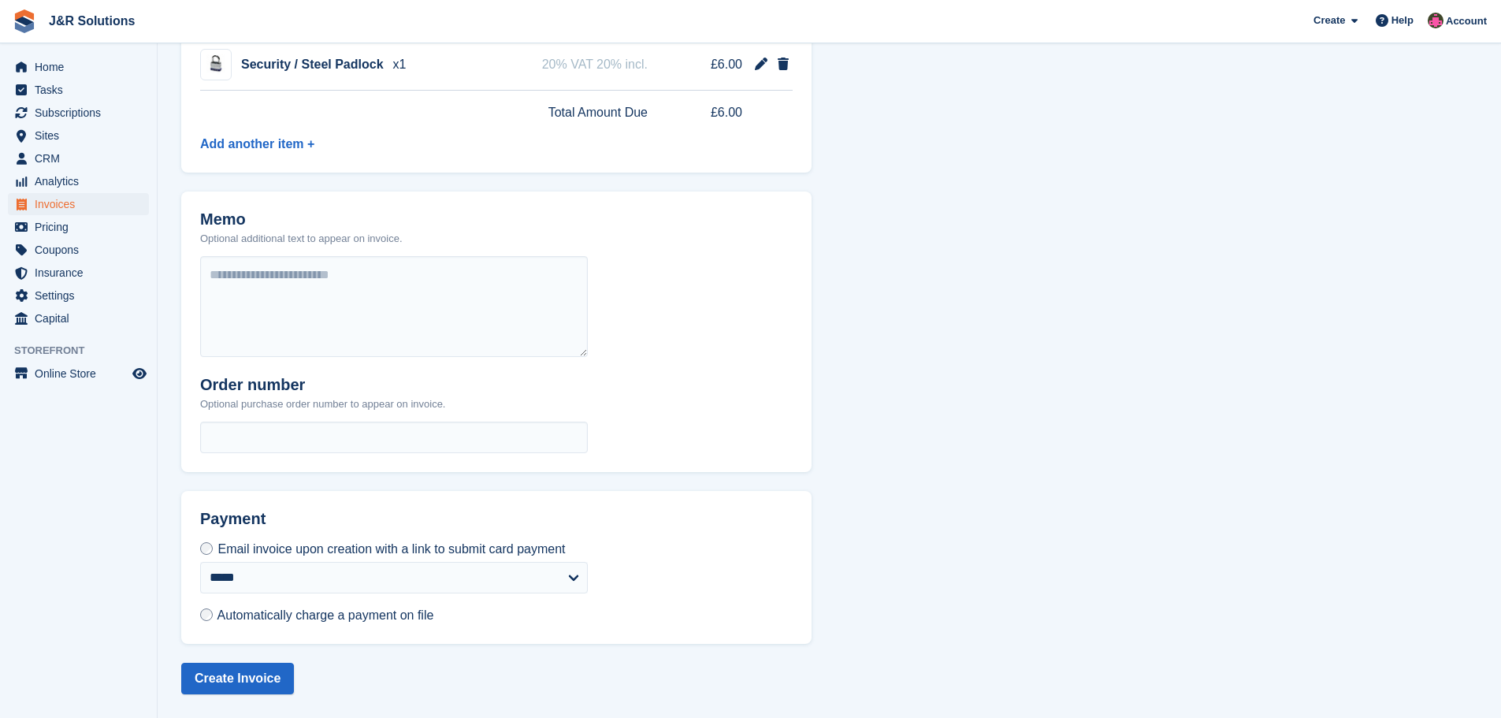
click at [213, 615] on label "Automatically charge a payment on file" at bounding box center [316, 615] width 233 height 17
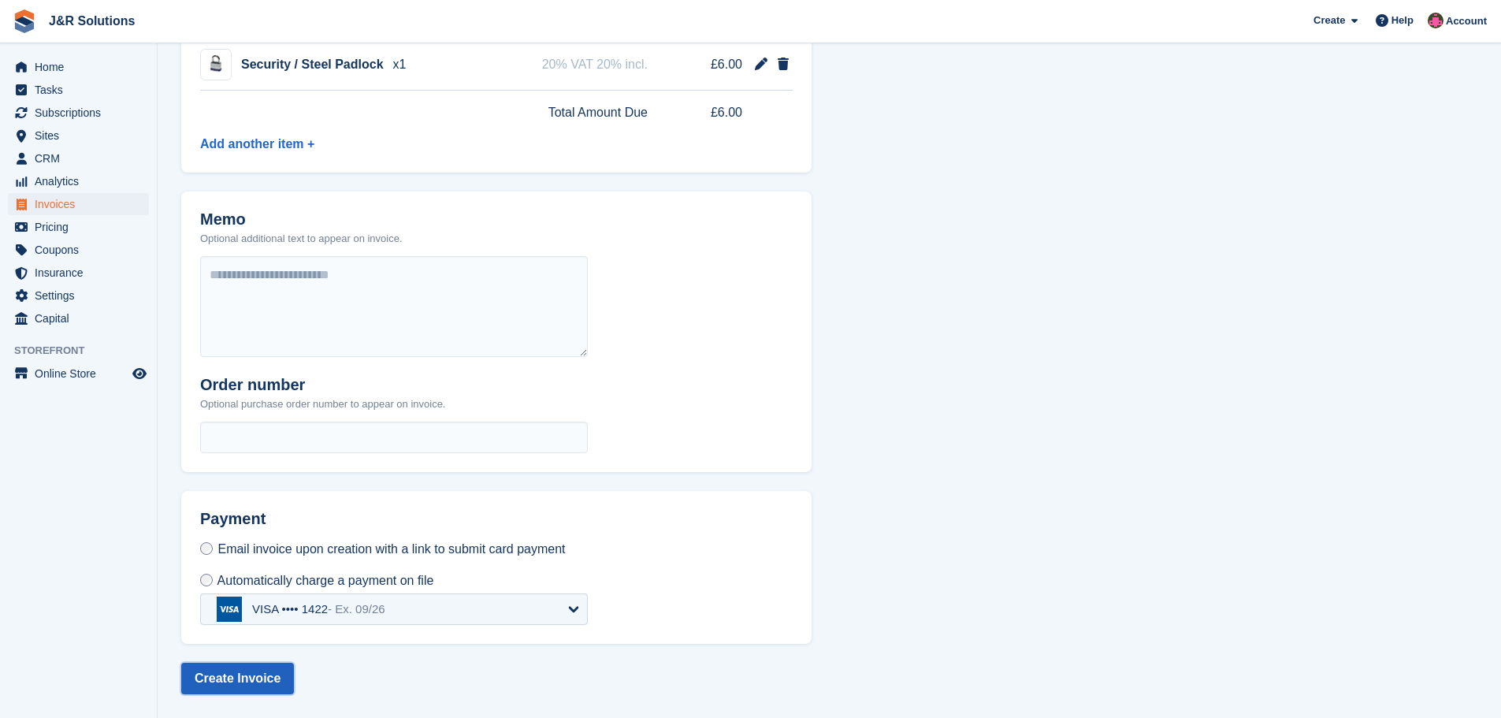
click at [218, 675] on button "Create Invoice" at bounding box center [237, 679] width 113 height 32
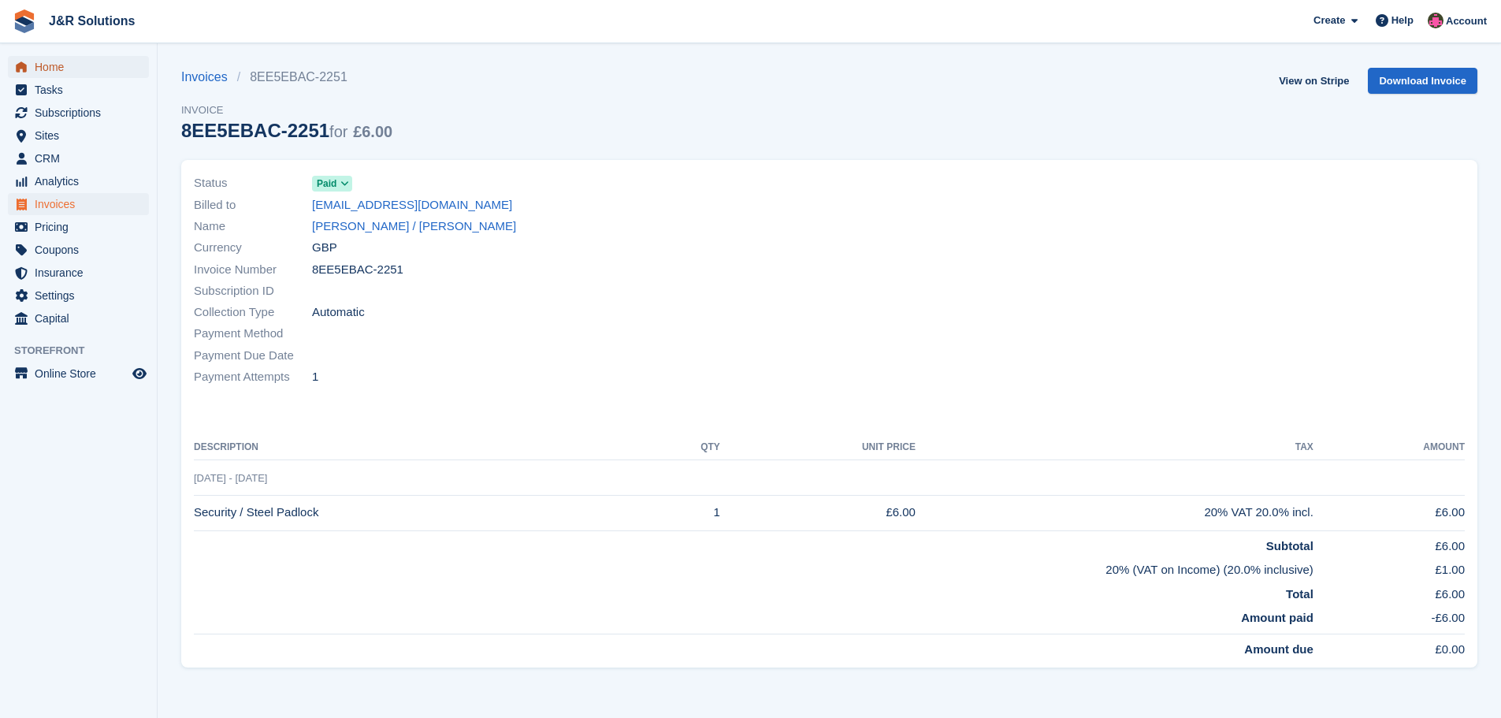
click at [50, 67] on span "Home" at bounding box center [82, 67] width 95 height 22
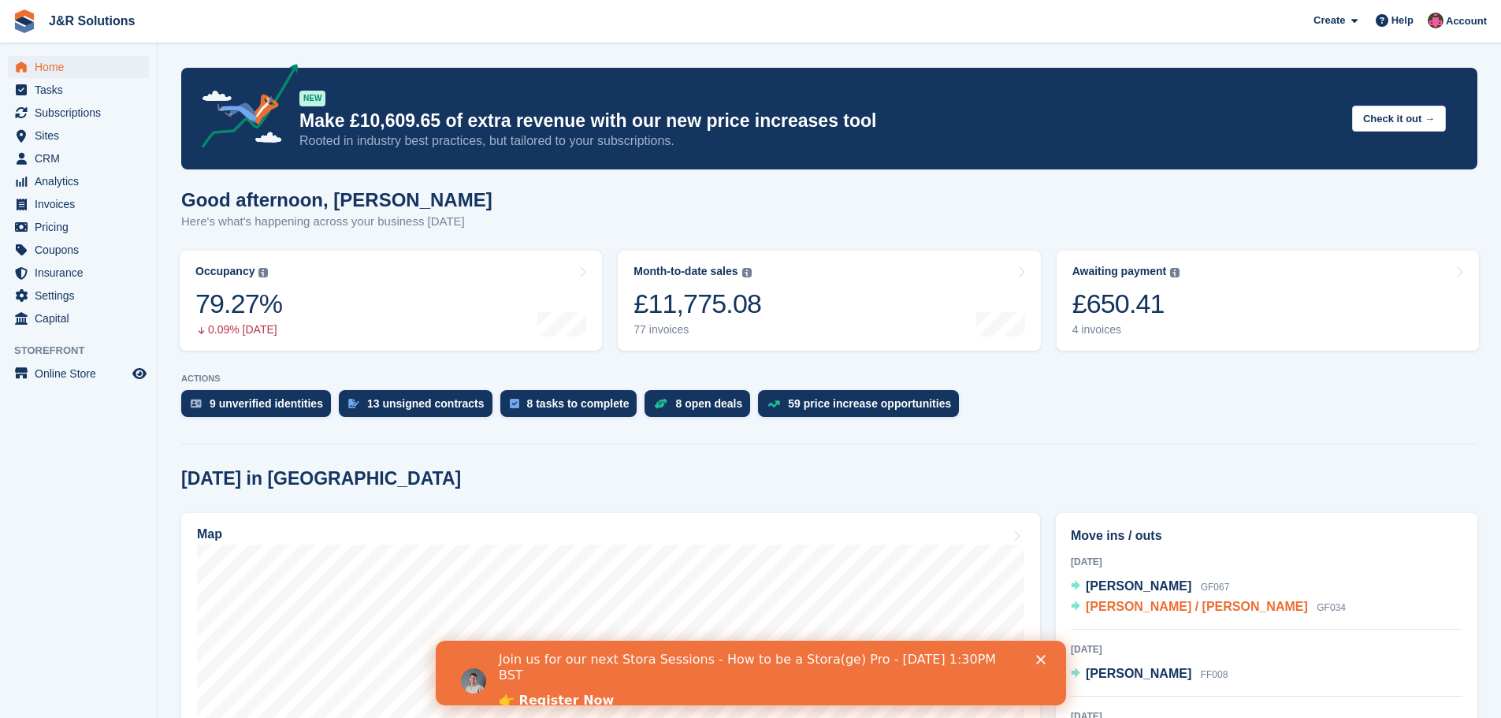
click at [1144, 608] on span "[PERSON_NAME] / [PERSON_NAME]" at bounding box center [1197, 606] width 222 height 13
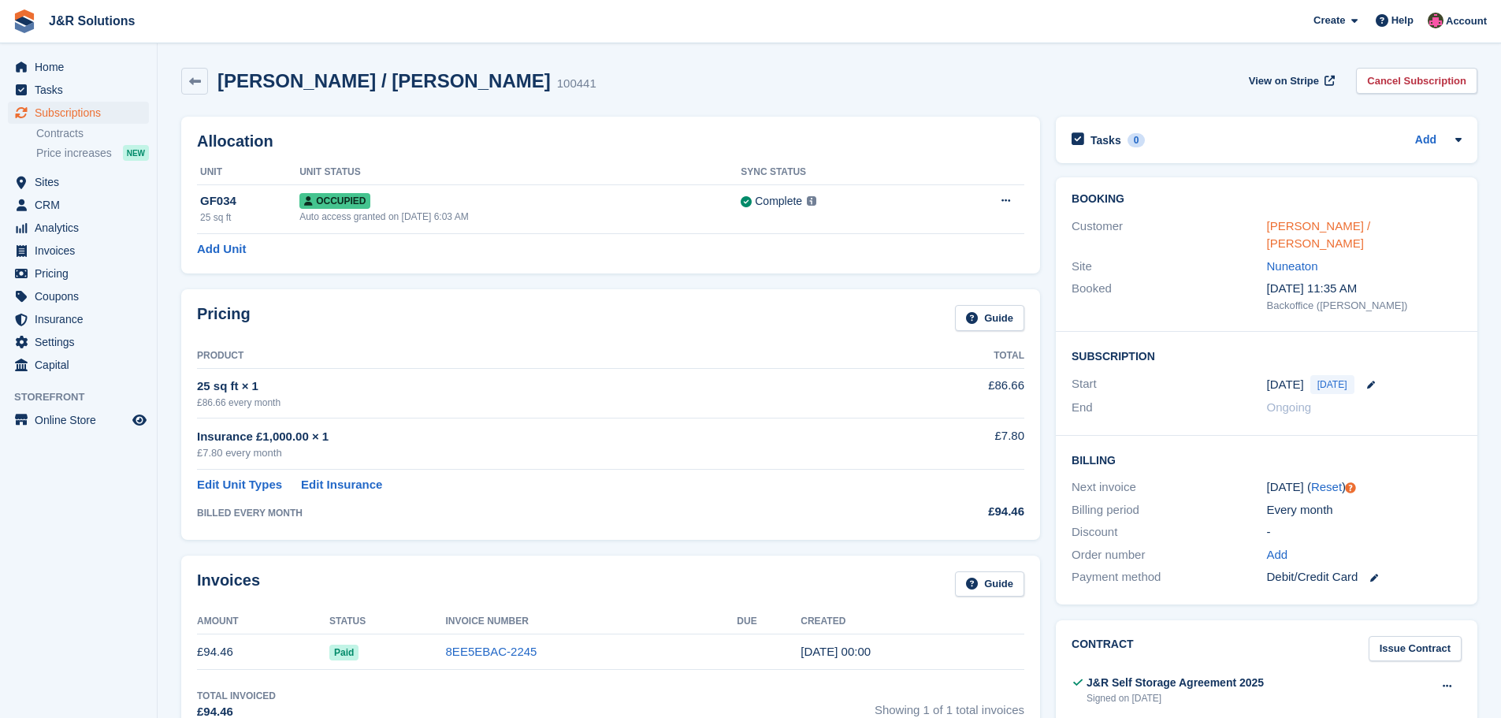
click at [1353, 219] on link "[PERSON_NAME] / [PERSON_NAME]" at bounding box center [1319, 235] width 104 height 32
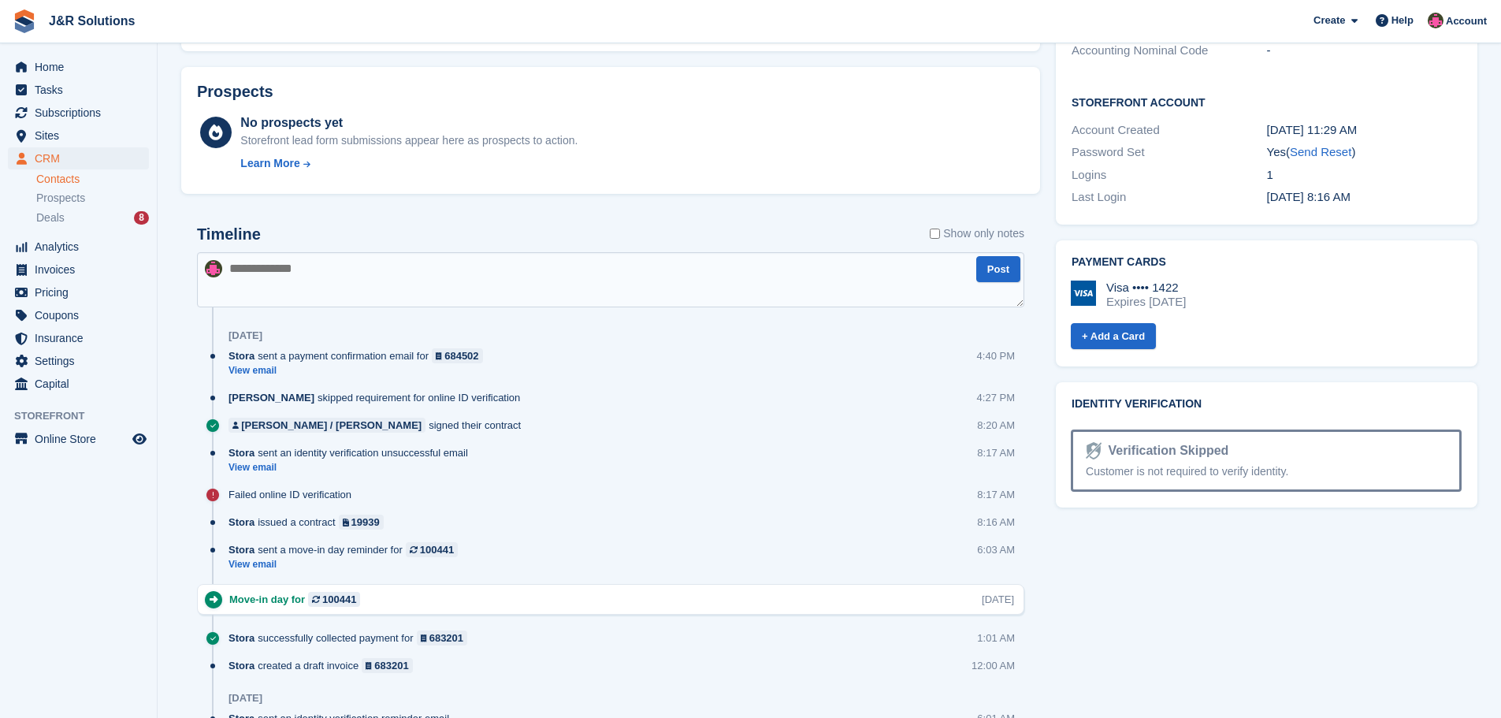
scroll to position [630, 0]
click at [310, 262] on textarea at bounding box center [610, 278] width 827 height 55
type textarea "**********"
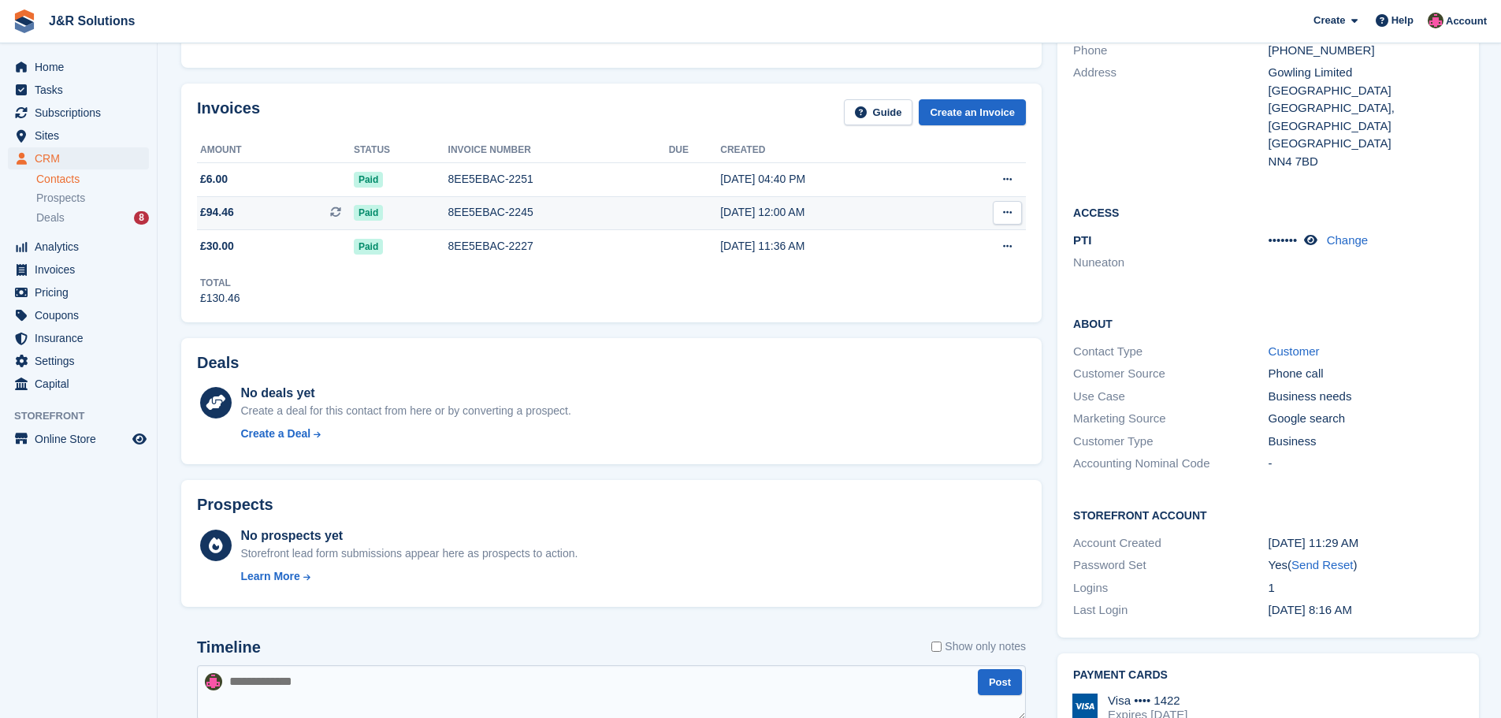
scroll to position [0, 0]
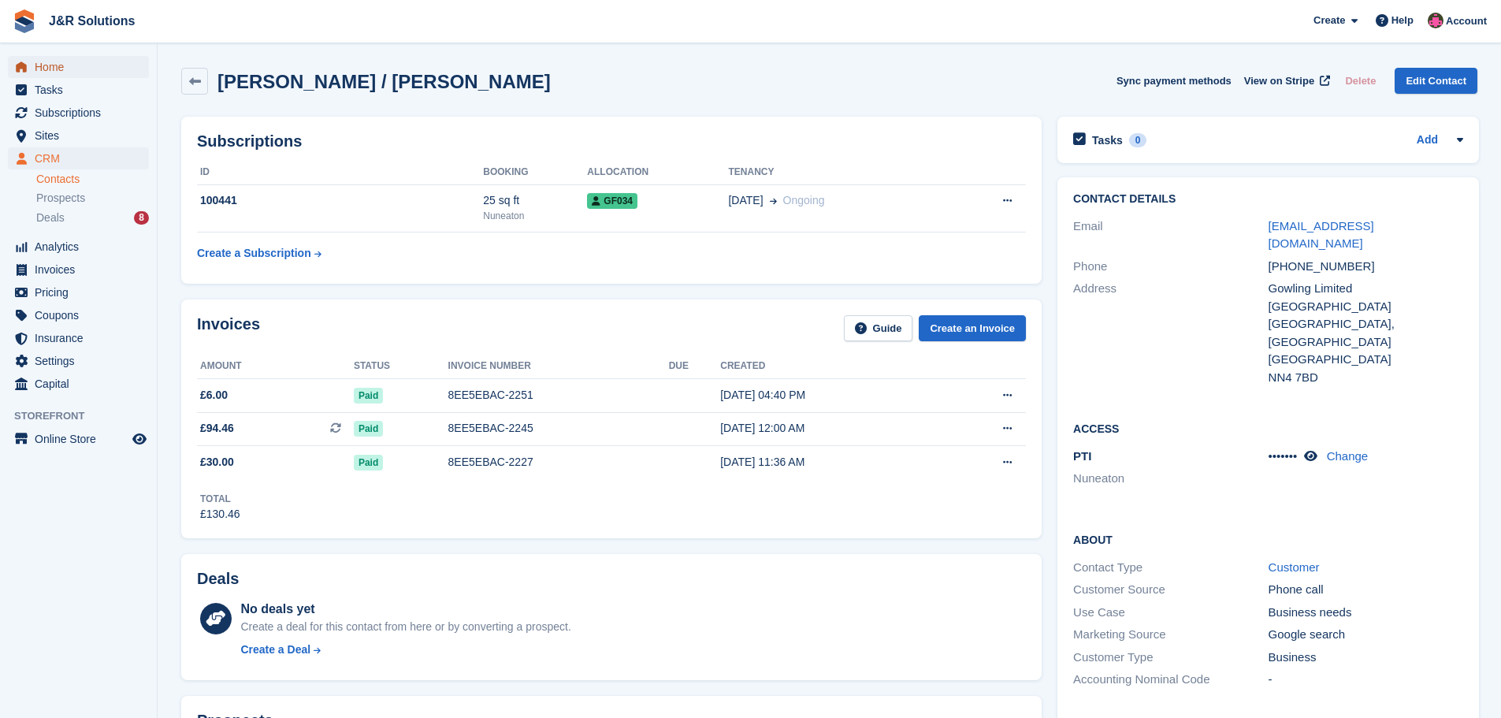
drag, startPoint x: 55, startPoint y: 69, endPoint x: 75, endPoint y: 74, distance: 20.3
click at [55, 69] on span "Home" at bounding box center [82, 67] width 95 height 22
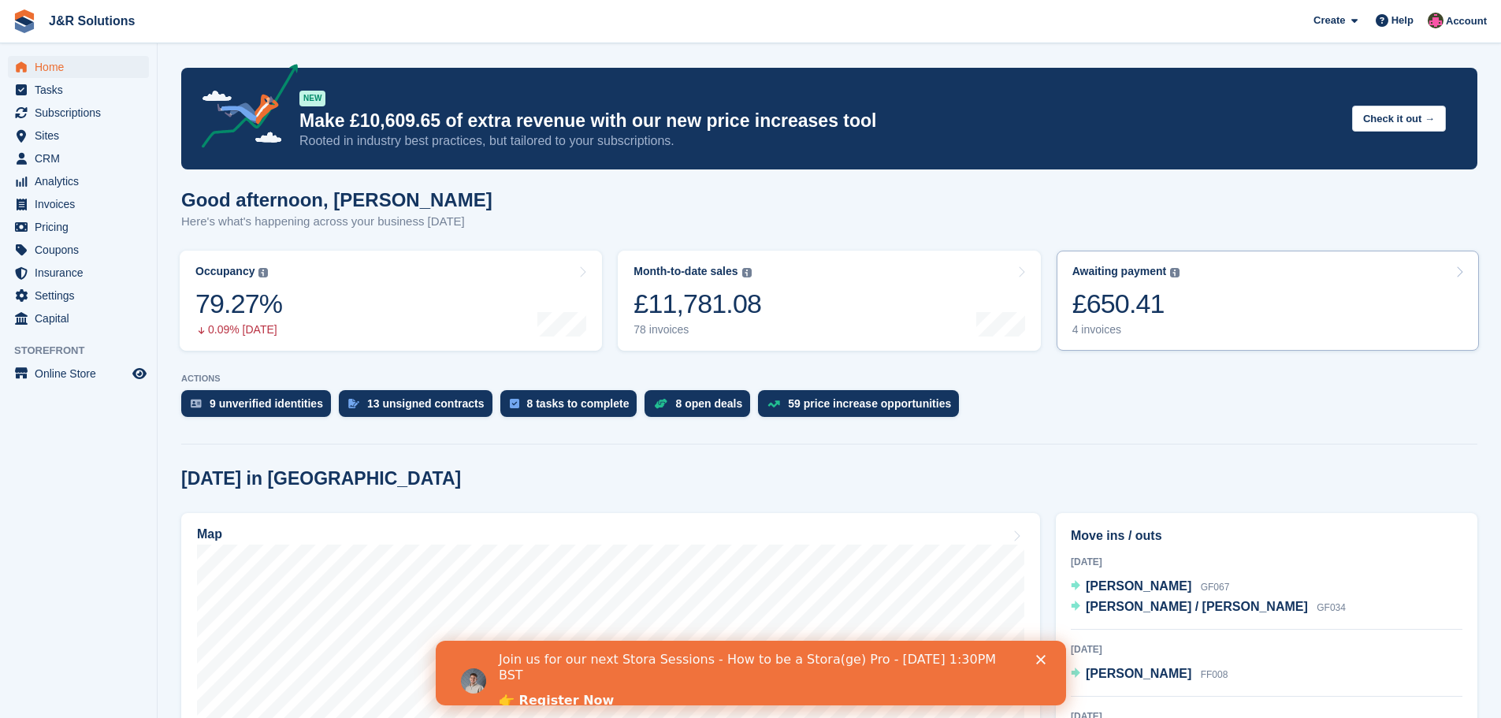
drag, startPoint x: 1109, startPoint y: 327, endPoint x: 1097, endPoint y: 340, distance: 17.9
click at [1109, 327] on div "4 invoices" at bounding box center [1127, 329] width 108 height 13
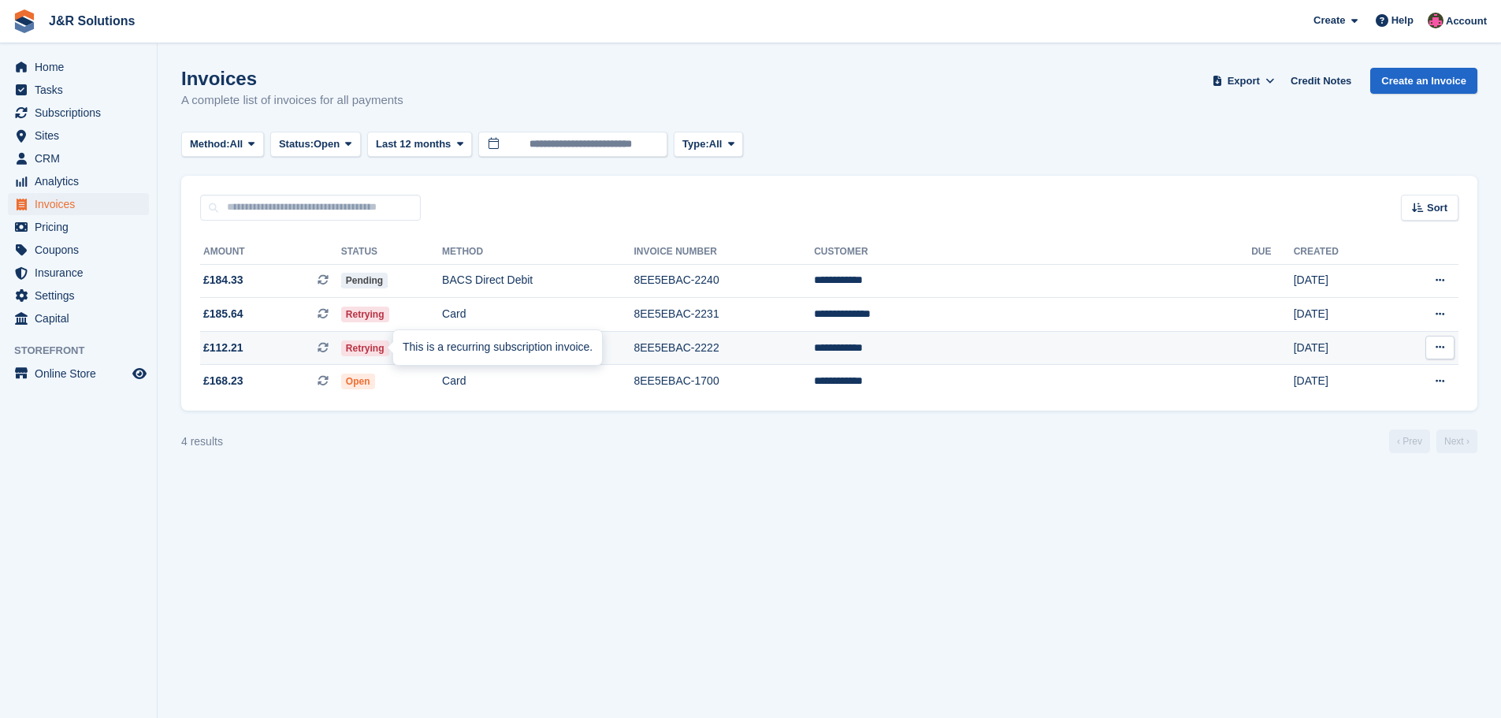
click at [455, 341] on div "This is a recurring subscription invoice." at bounding box center [497, 347] width 209 height 35
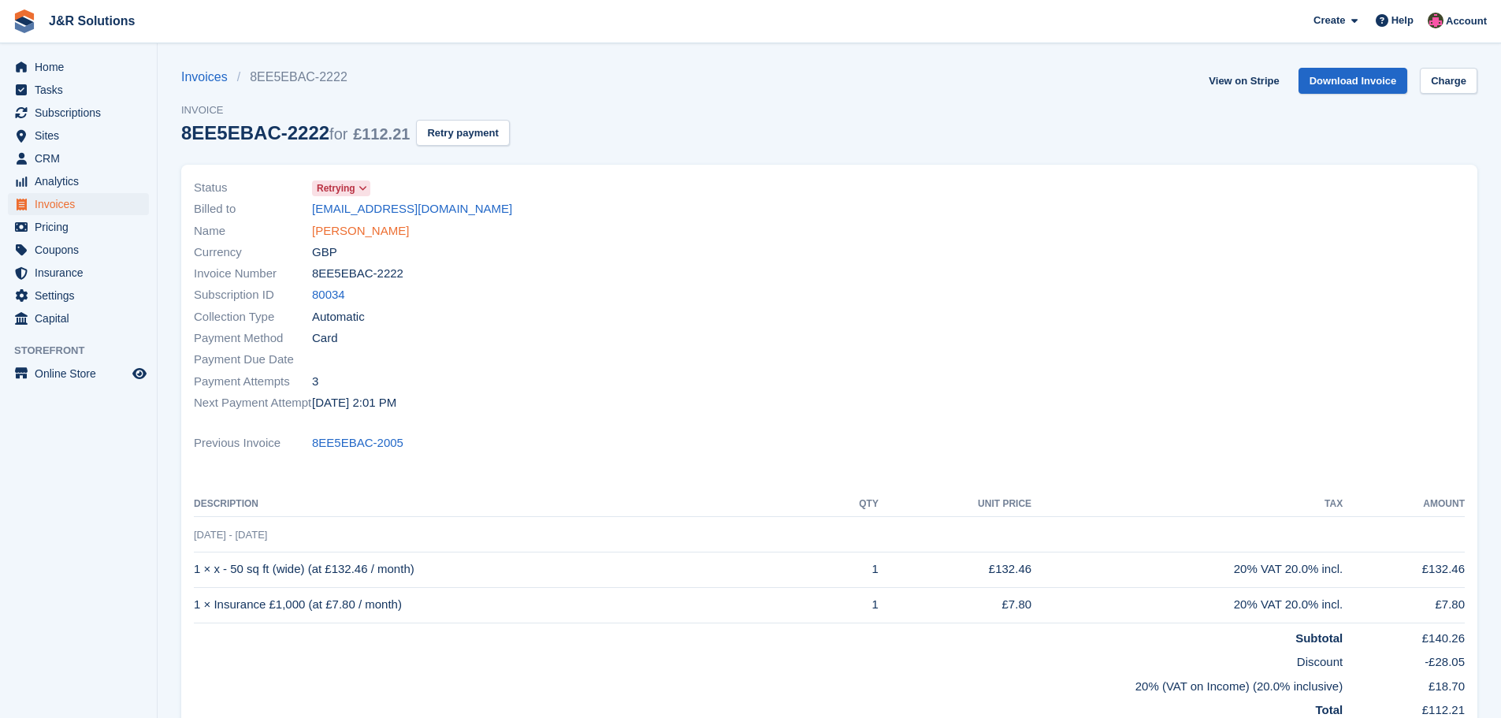
click at [363, 225] on link "[PERSON_NAME]" at bounding box center [360, 231] width 97 height 18
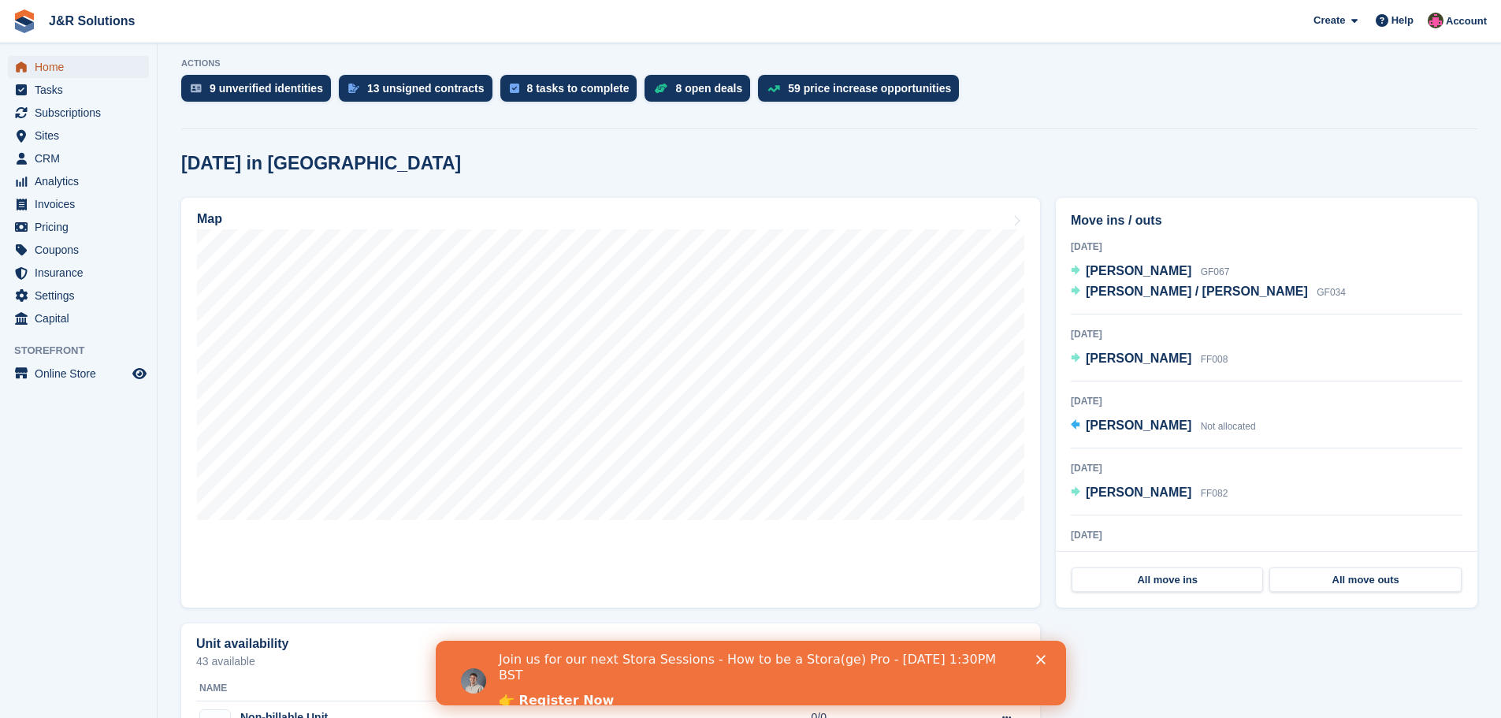
click at [32, 61] on link "Home" at bounding box center [78, 67] width 141 height 22
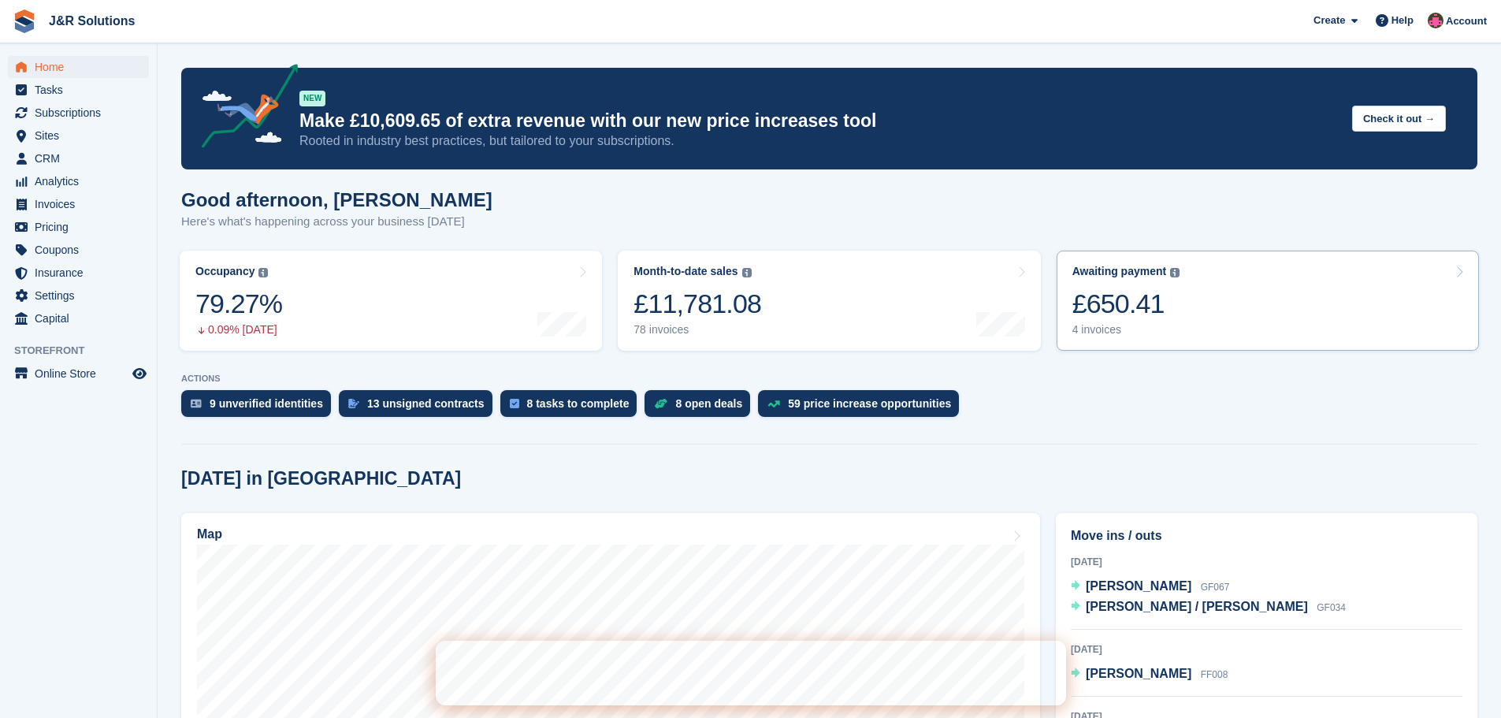
click at [1103, 330] on div "4 invoices" at bounding box center [1127, 329] width 108 height 13
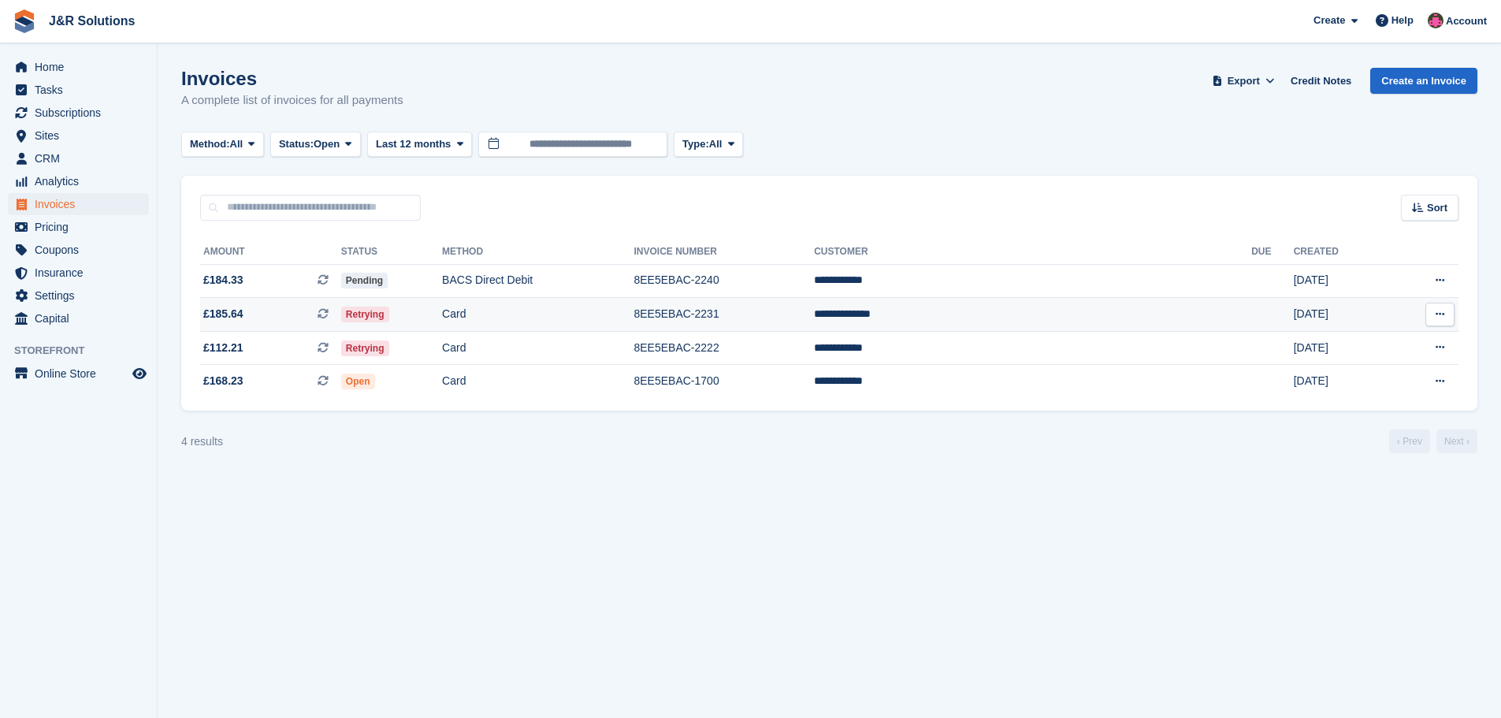
click at [814, 314] on td "8EE5EBAC-2231" at bounding box center [724, 315] width 180 height 34
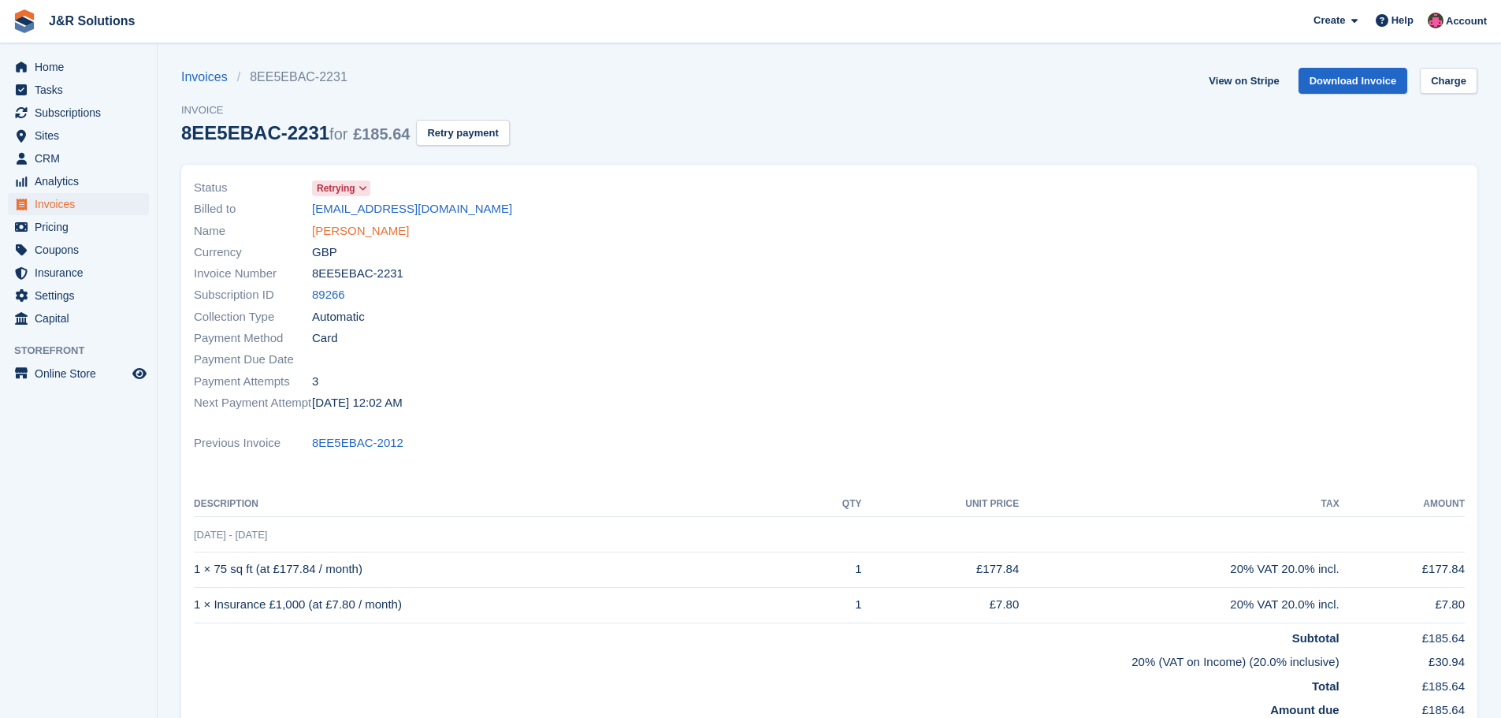
click at [351, 232] on link "Daniel Stanoch" at bounding box center [360, 231] width 97 height 18
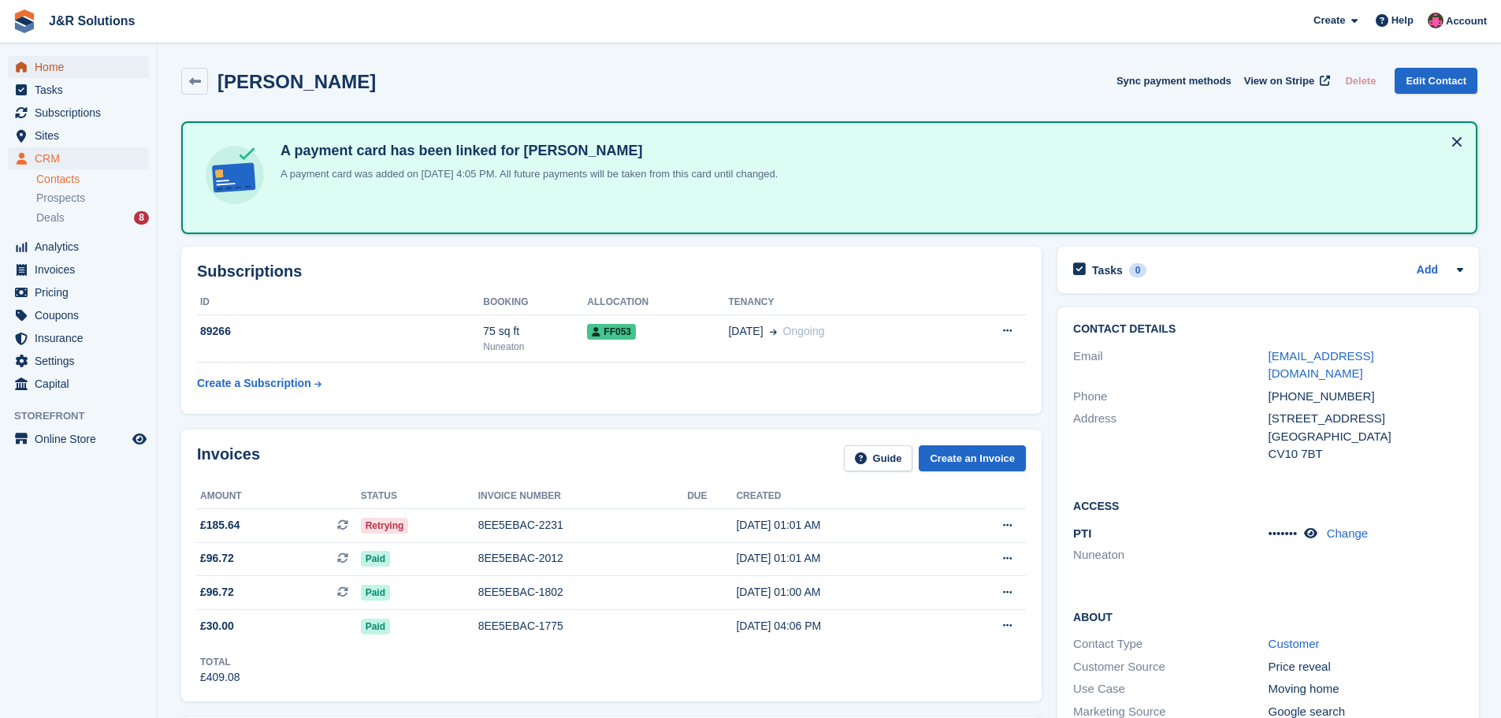
click at [64, 69] on span "Home" at bounding box center [82, 67] width 95 height 22
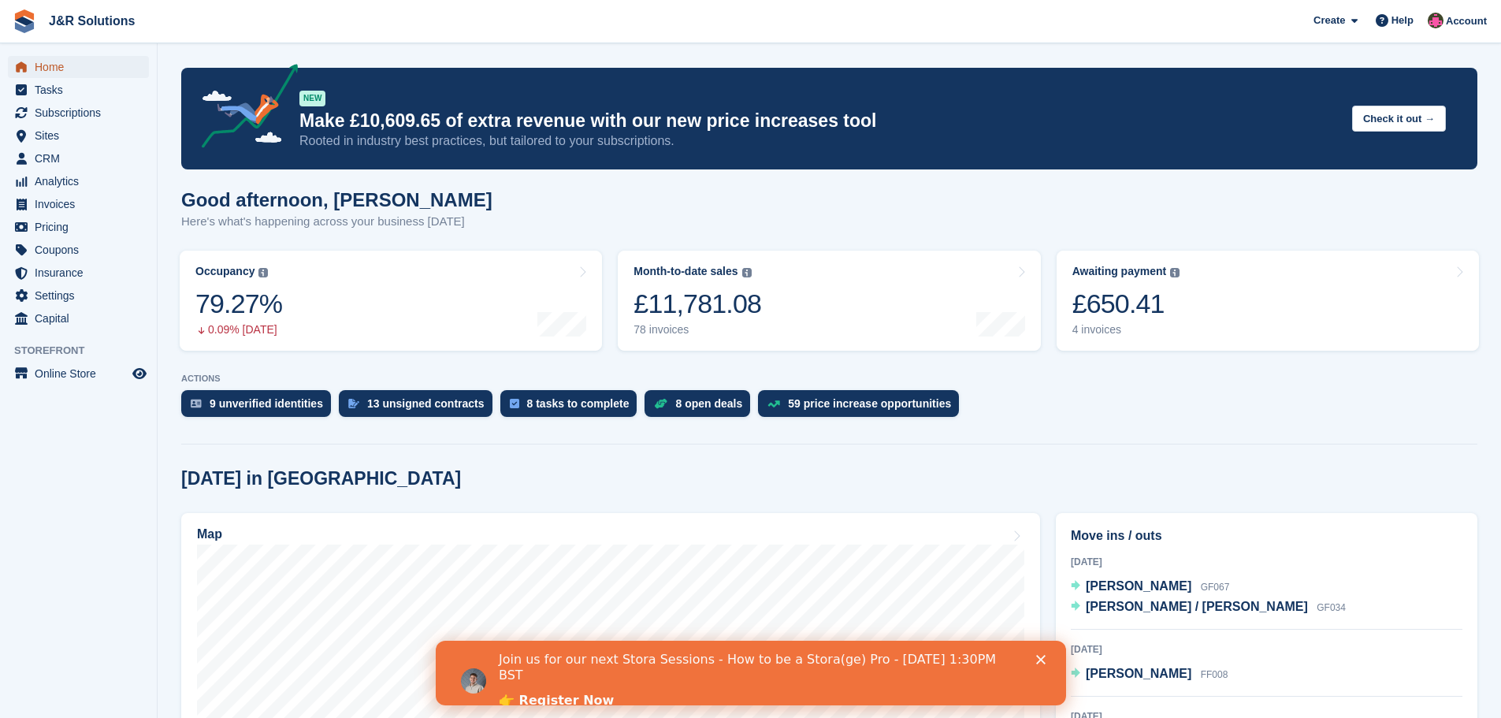
click at [60, 66] on span "Home" at bounding box center [82, 67] width 95 height 22
click at [40, 106] on span "Subscriptions" at bounding box center [82, 113] width 95 height 22
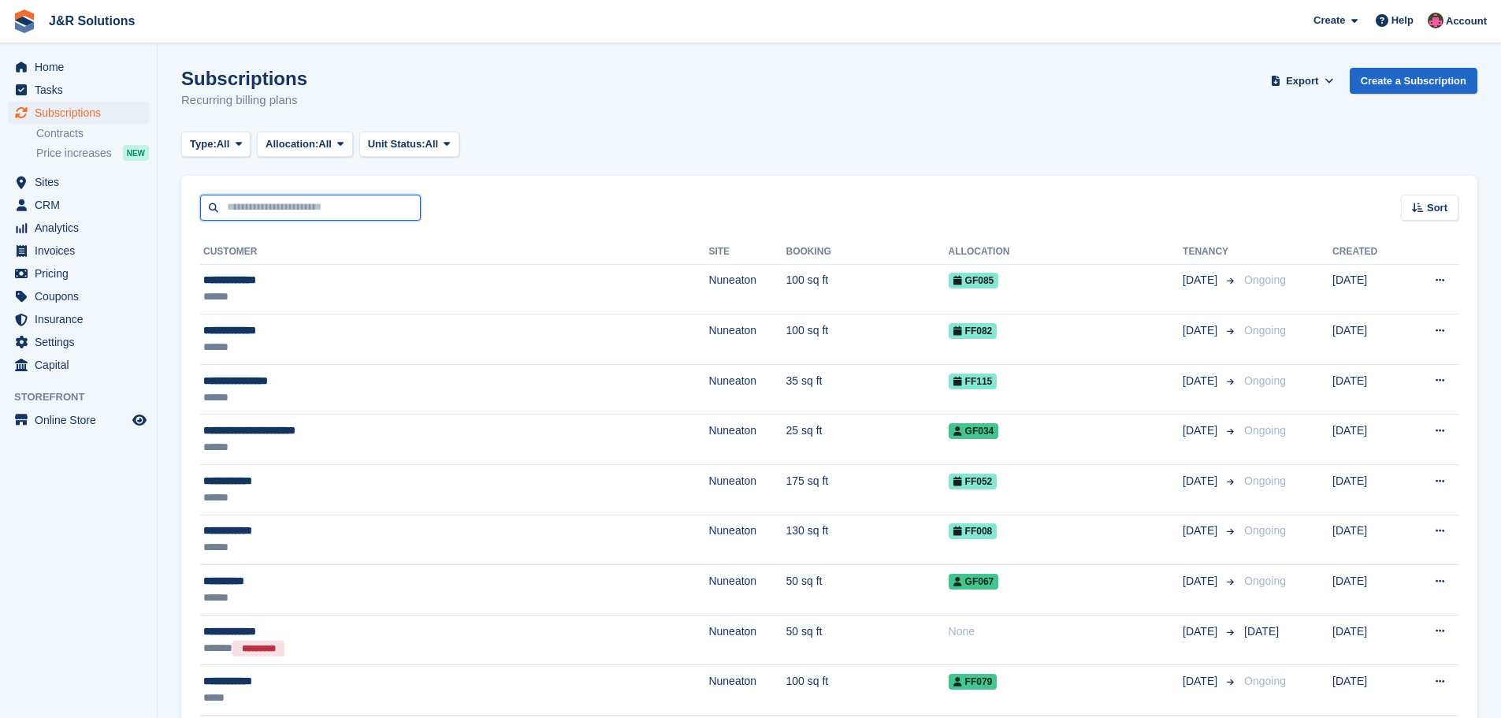
click at [255, 205] on input "text" at bounding box center [310, 208] width 221 height 26
type input "*****"
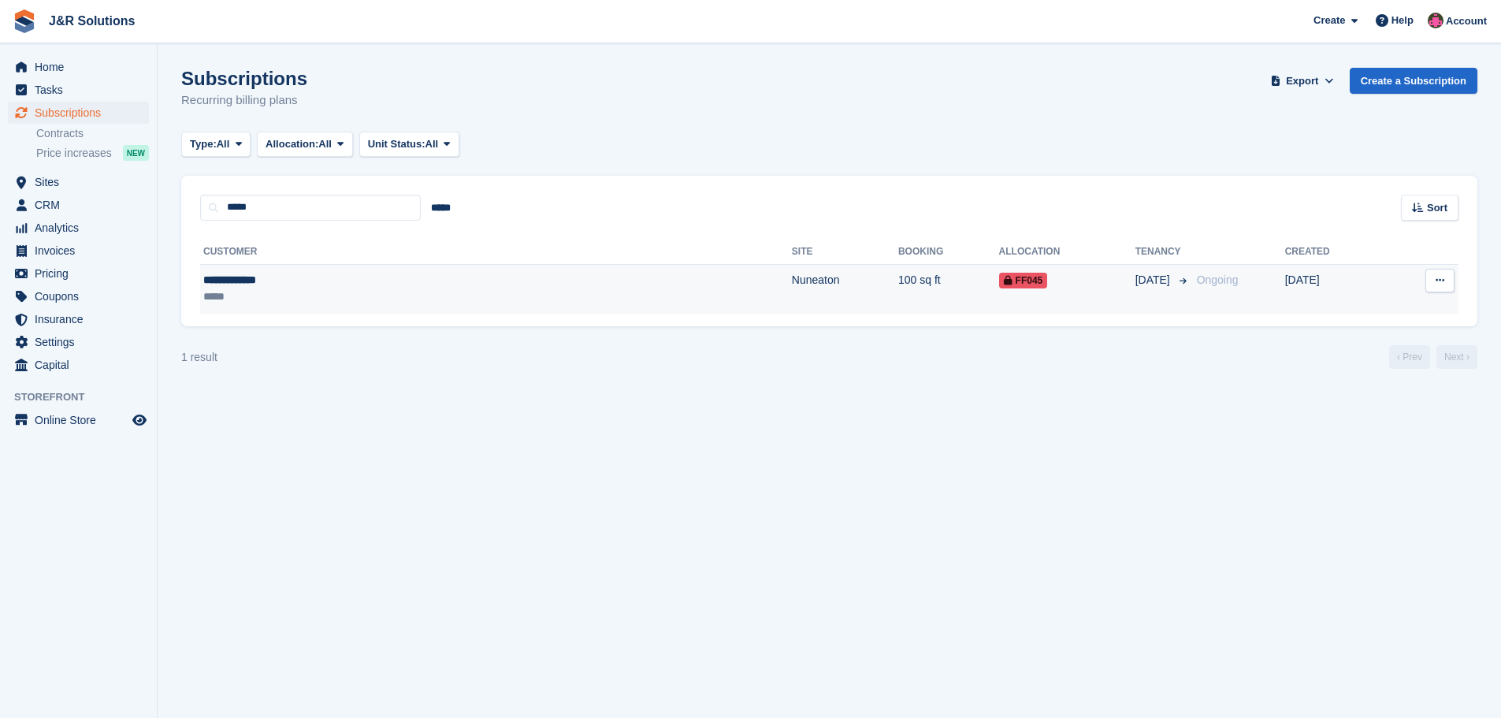
click at [792, 276] on td "Nuneaton" at bounding box center [845, 289] width 106 height 50
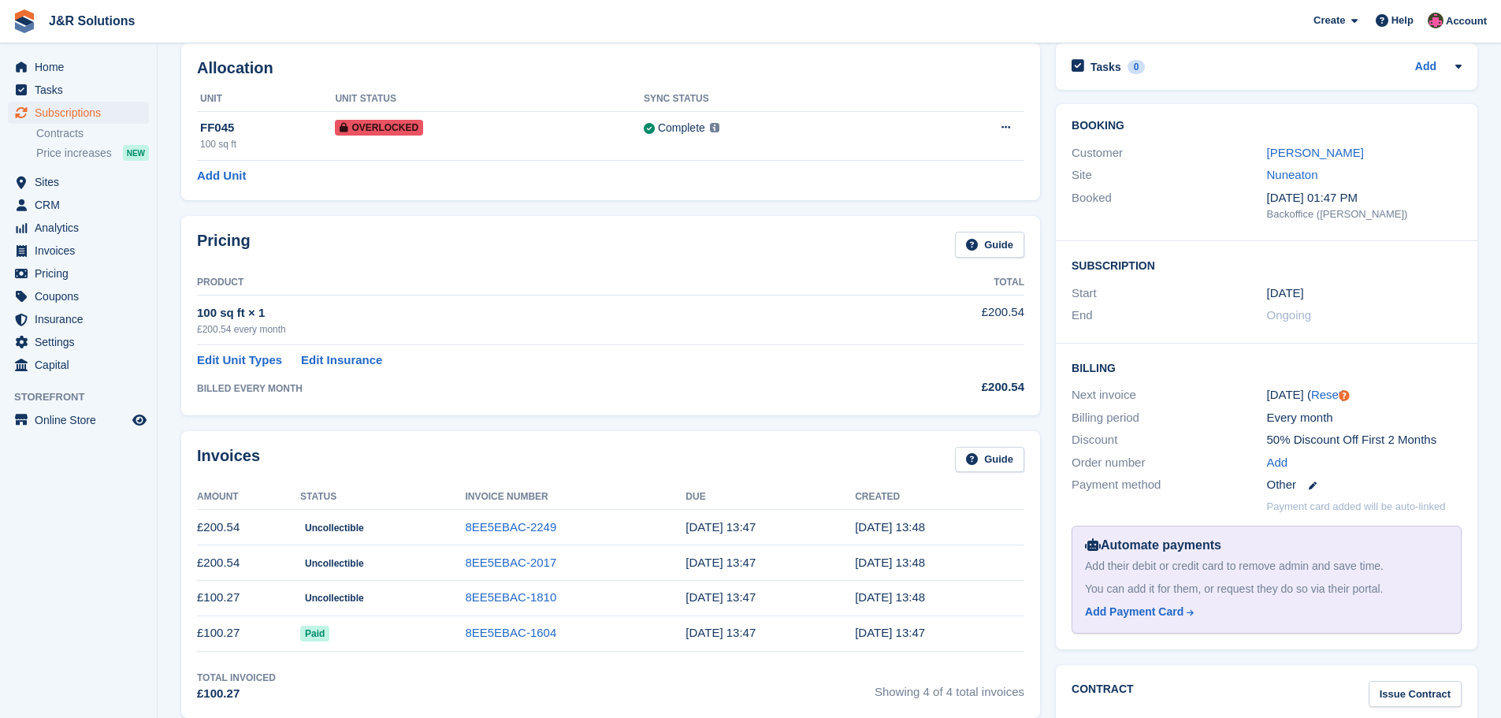
scroll to position [64, 0]
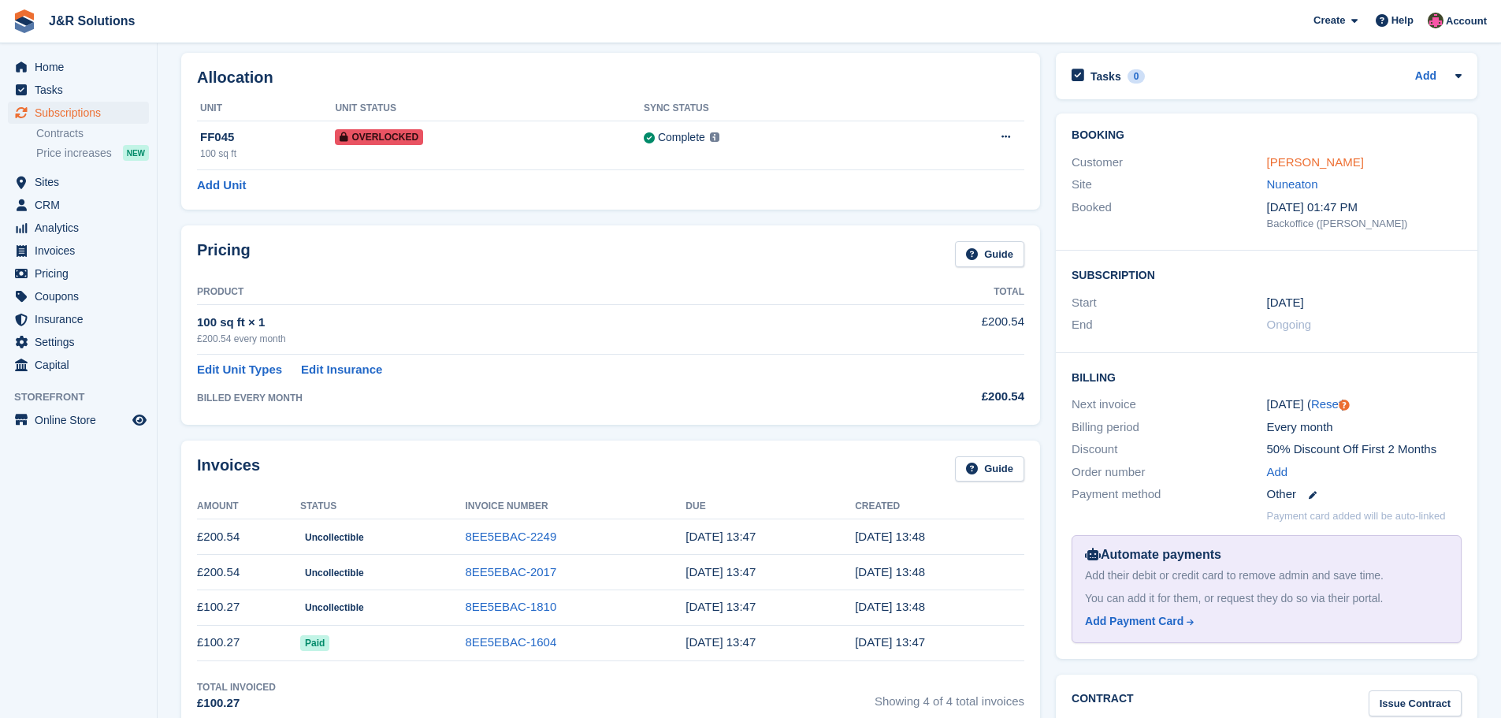
click at [1289, 168] on link "[PERSON_NAME]" at bounding box center [1315, 161] width 97 height 13
